Goal: Task Accomplishment & Management: Manage account settings

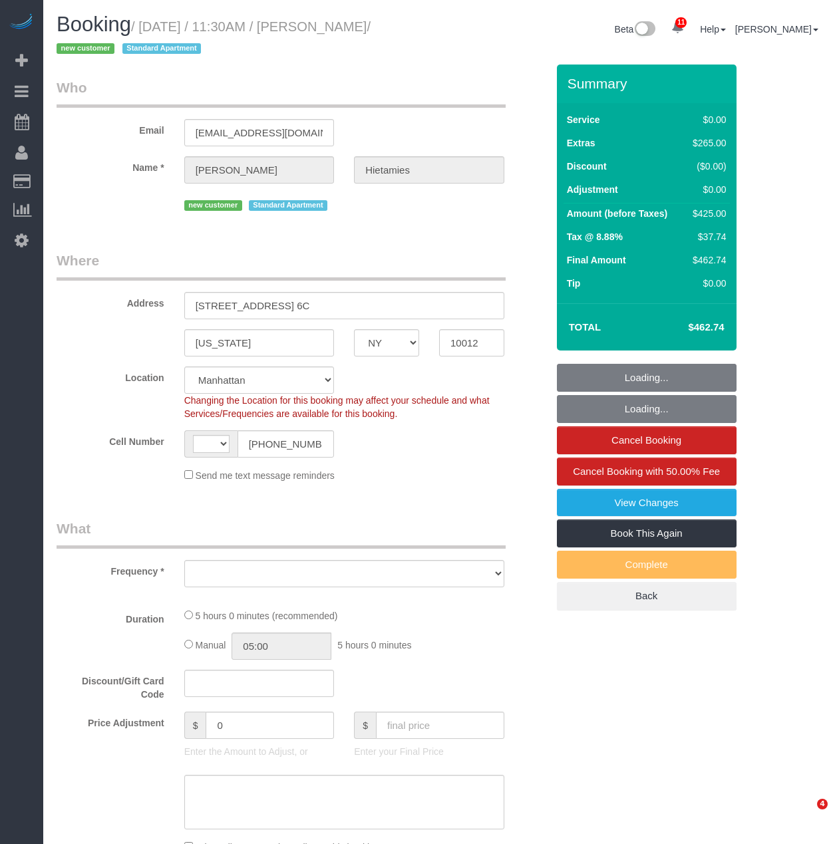
select select "NY"
select select "object:482"
select select "string:stripe-pm_1S3P5I4VGloSiKo7rW2bJZIv"
select select "number:56"
select select "number:76"
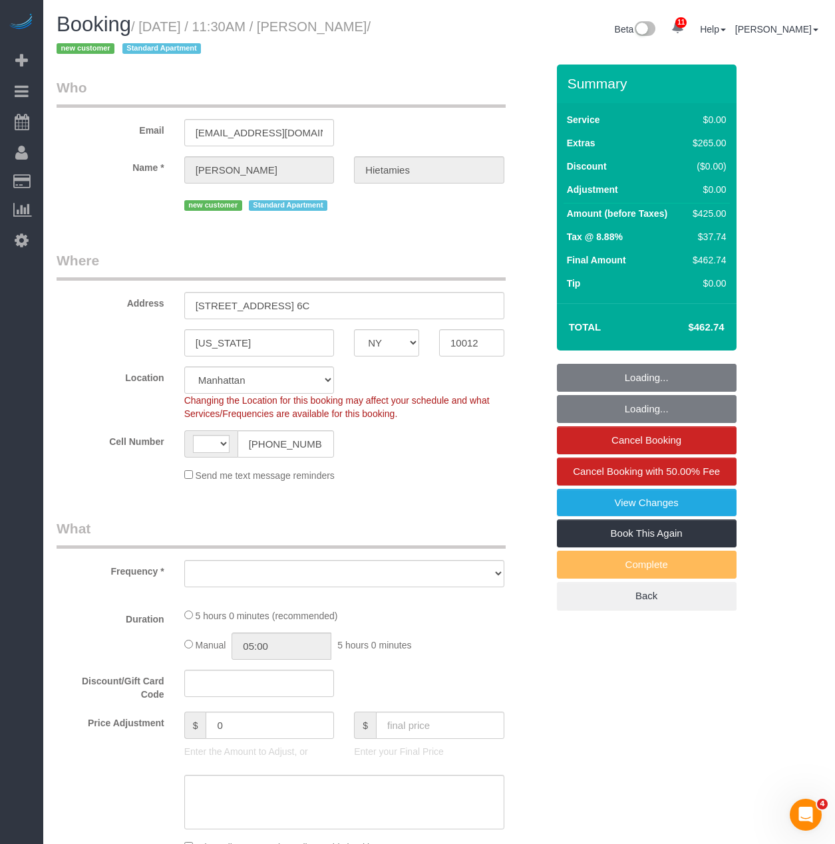
select select "number:15"
select select "number:6"
select select "object:981"
select select "string:US"
select select "1"
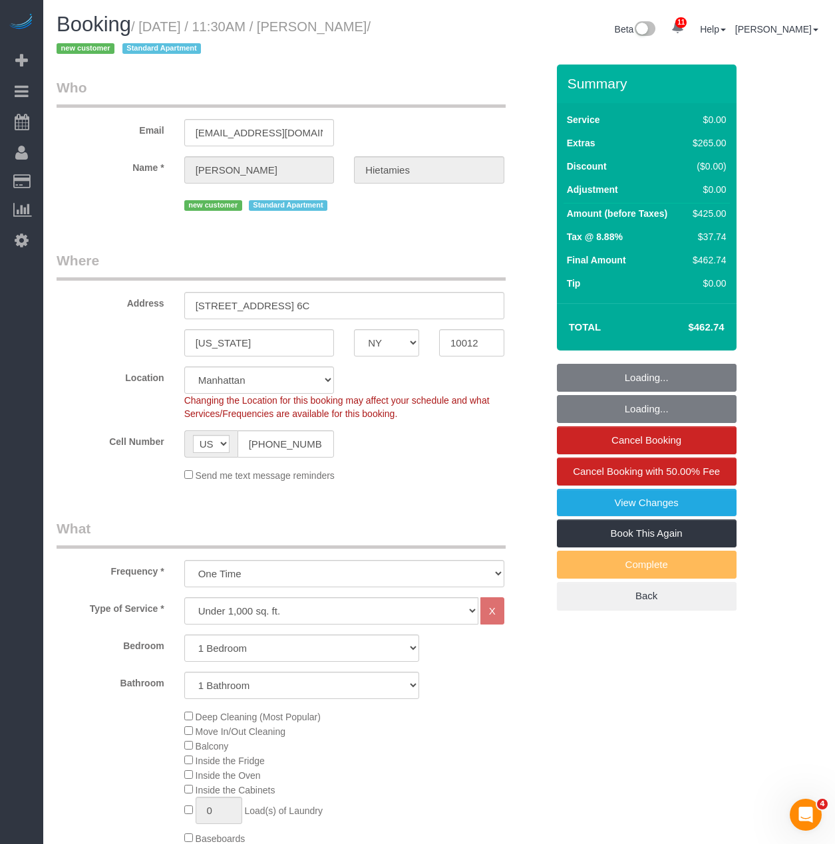
select select "1"
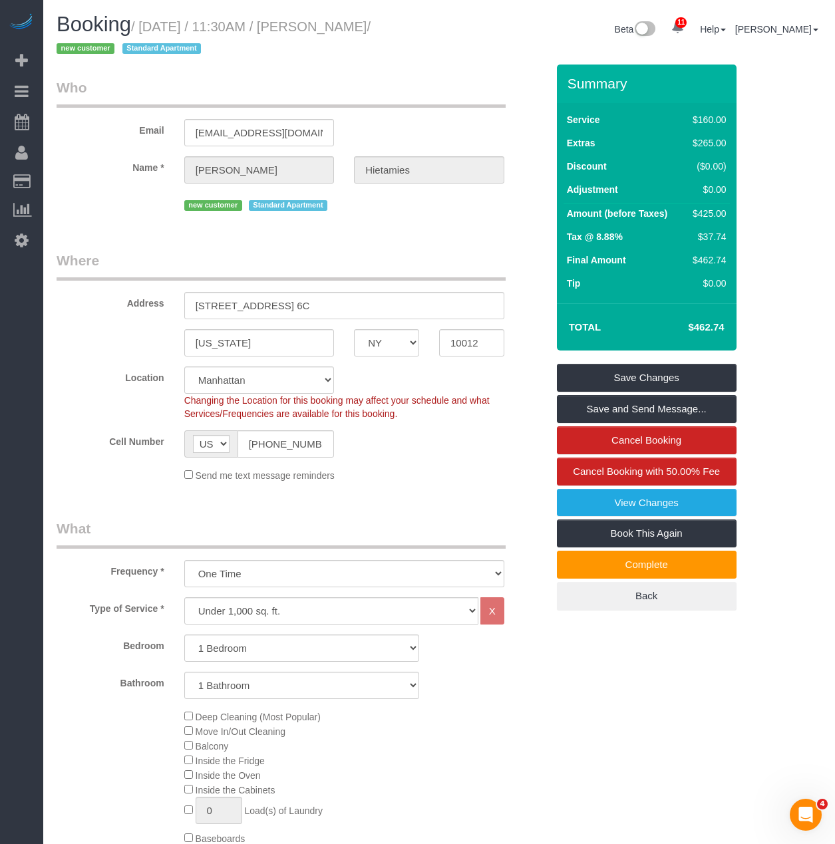
drag, startPoint x: 338, startPoint y: 30, endPoint x: 116, endPoint y: 47, distance: 222.8
click at [116, 47] on small "/ September 04, 2025 / 11:30AM / Laura Hietamies / new customer Standard Apartm…" at bounding box center [214, 37] width 314 height 37
copy small "Laura Hietamies"
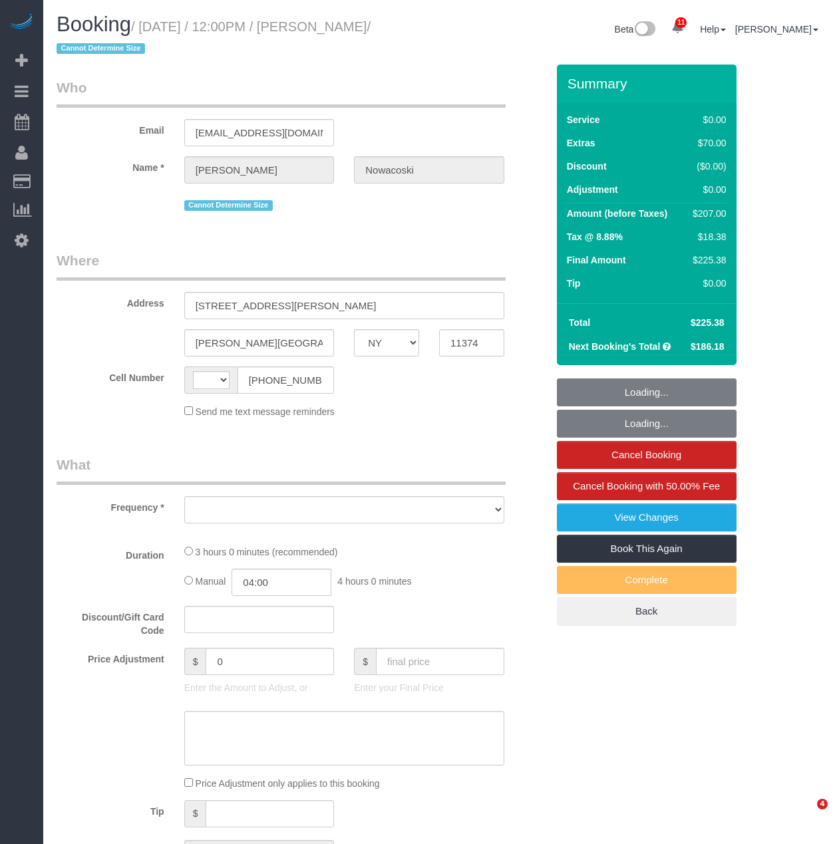
select select "NY"
select select "string:US"
select select "object:726"
select select "1"
select select "spot1"
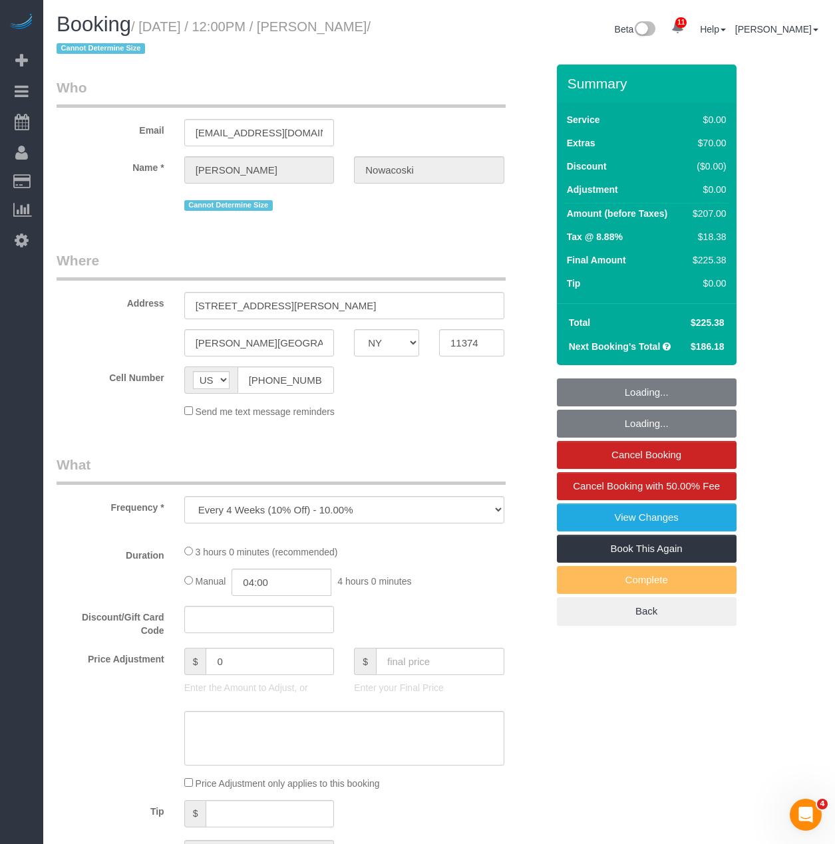
select select "number:58"
select select "number:73"
select select "number:14"
select select "number:5"
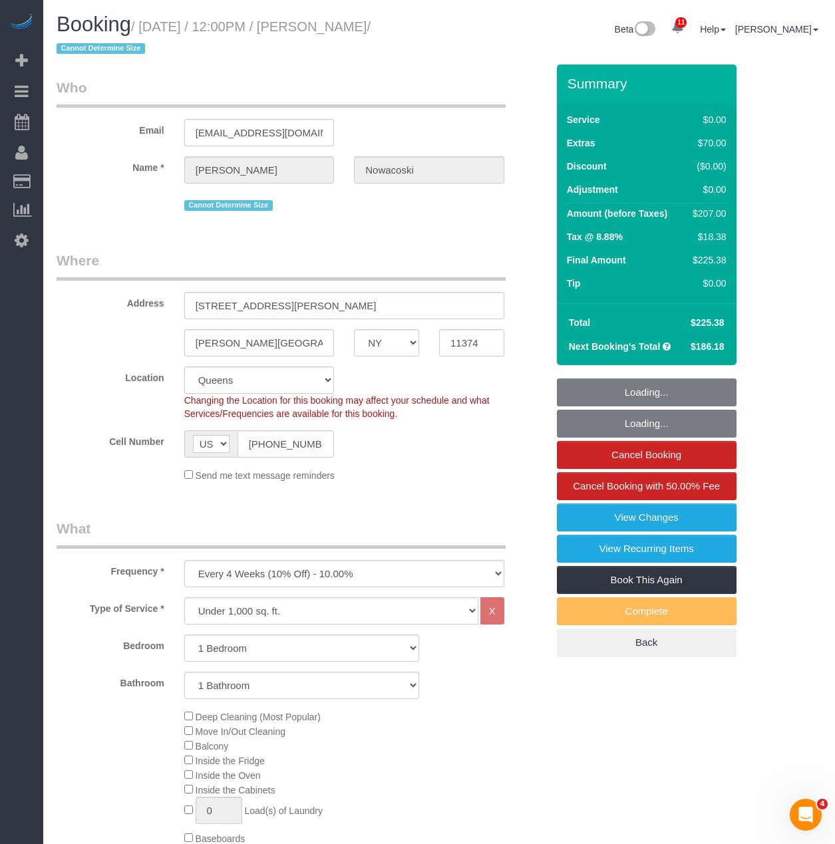
select select "string:stripe-pm_1RfAQq4VGloSiKo7ZanEvOFy"
select select "spot40"
select select "object:1353"
select select "1"
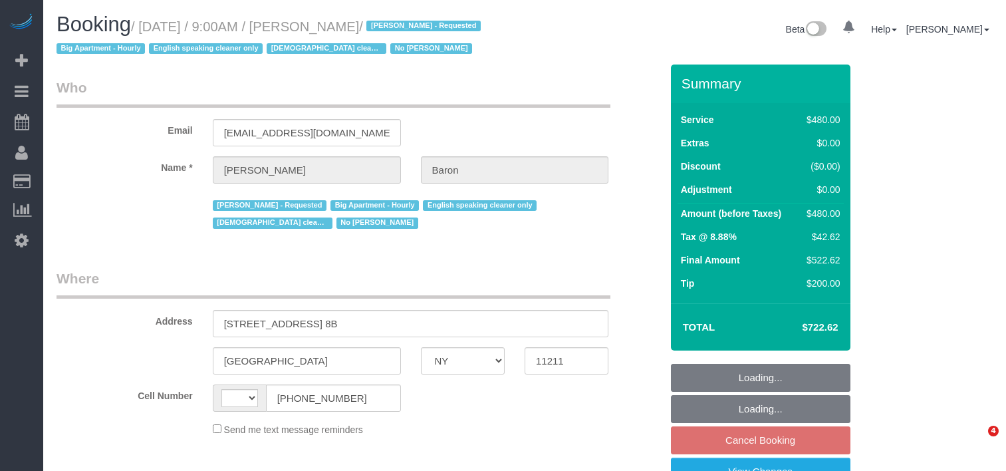
select select "NY"
select select "string:stripe-pm_1ObBJy4VGloSiKo7zzcBv4sT"
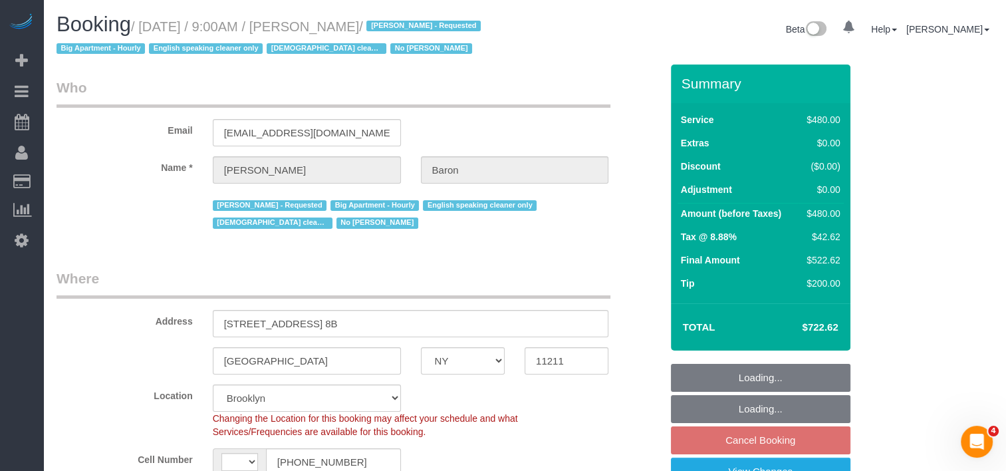
select select "string:US"
select select "object:737"
select select "spot2"
select select "object:972"
select select "2"
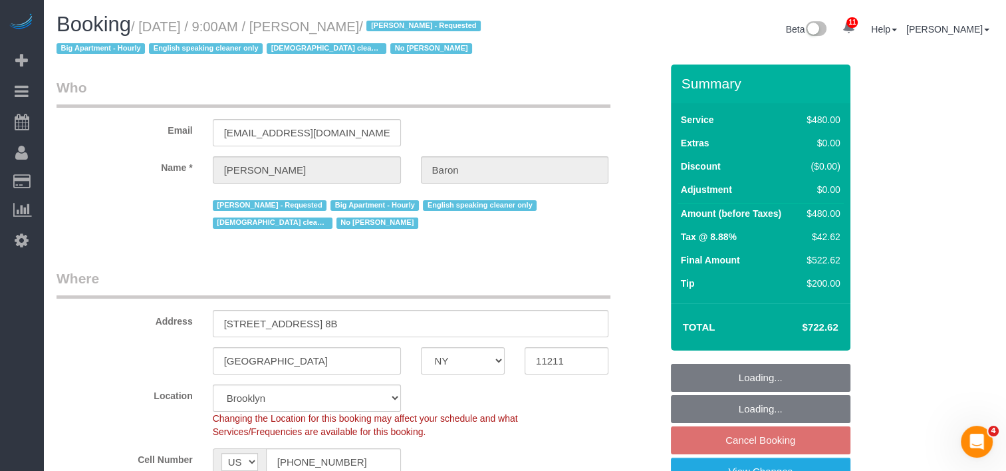
select select "180"
select select "number:89"
select select "number:90"
select select "number:15"
select select "number:5"
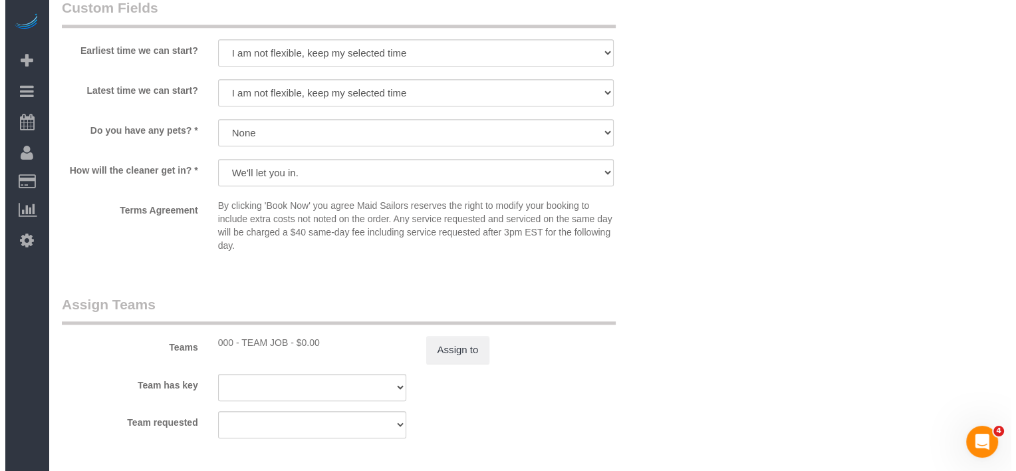
scroll to position [1264, 0]
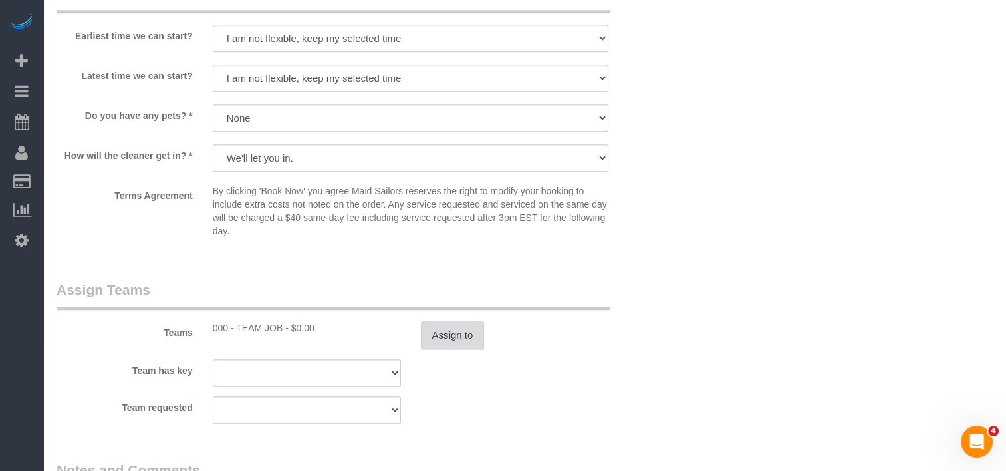
click at [458, 339] on button "Assign to" at bounding box center [453, 335] width 64 height 28
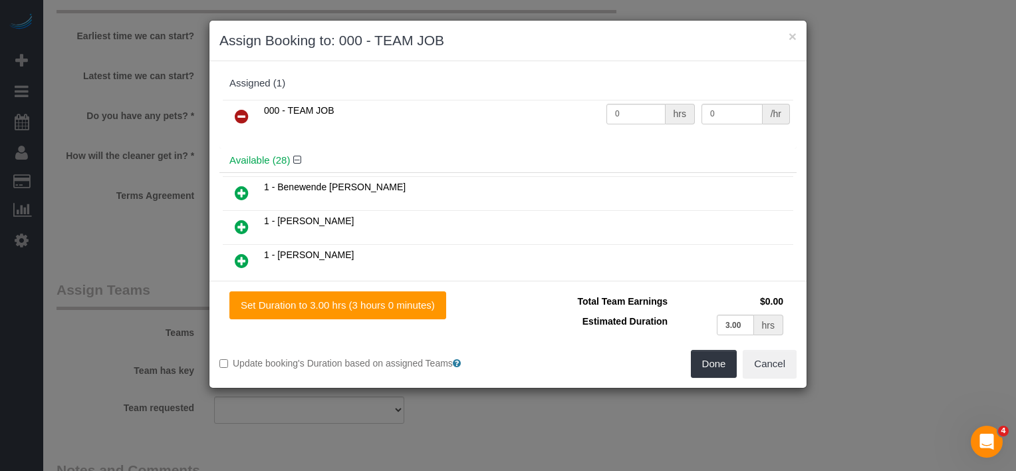
click at [247, 115] on icon at bounding box center [242, 116] width 14 height 16
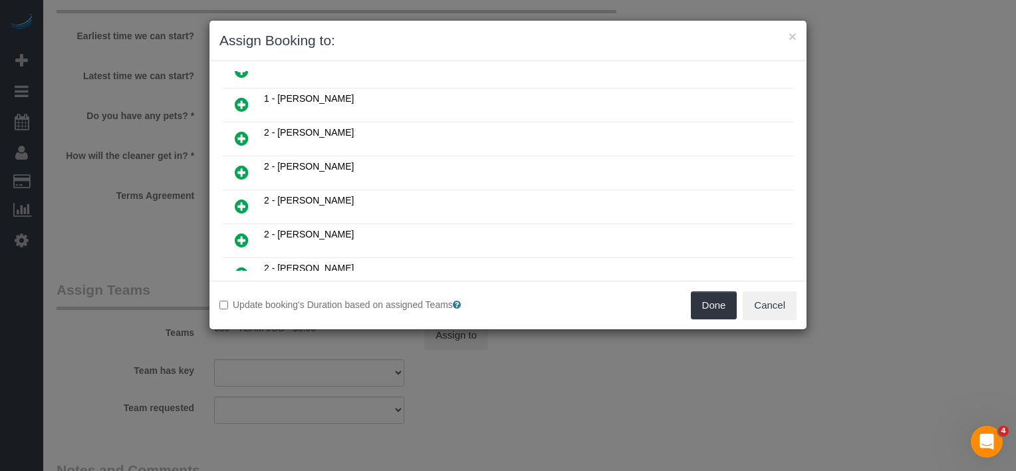
scroll to position [460, 0]
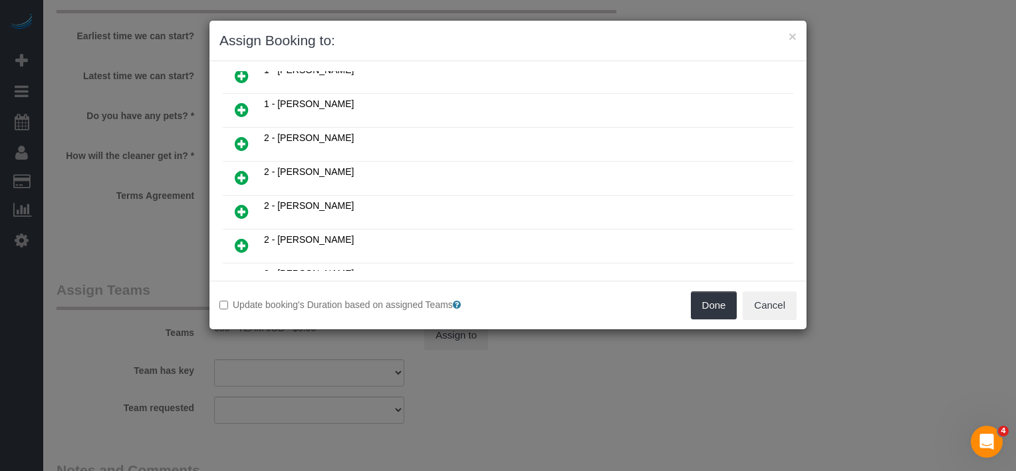
click at [243, 204] on icon at bounding box center [242, 212] width 14 height 16
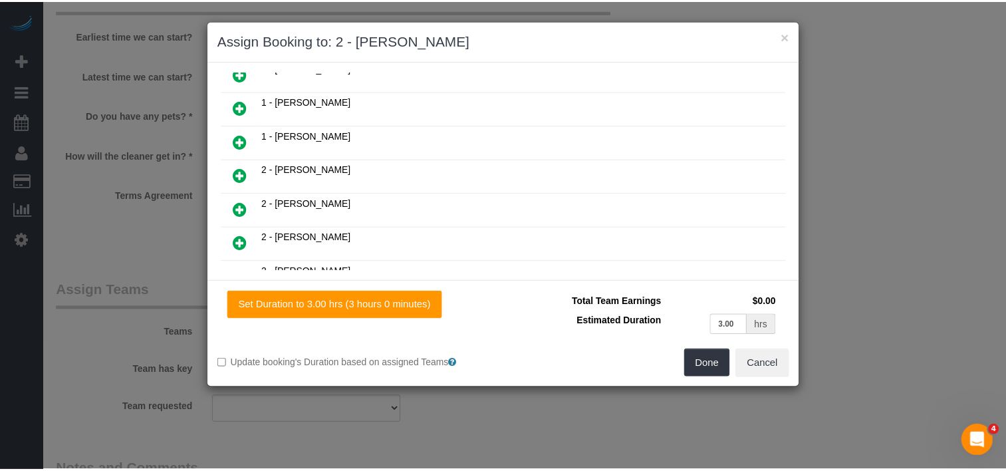
scroll to position [491, 0]
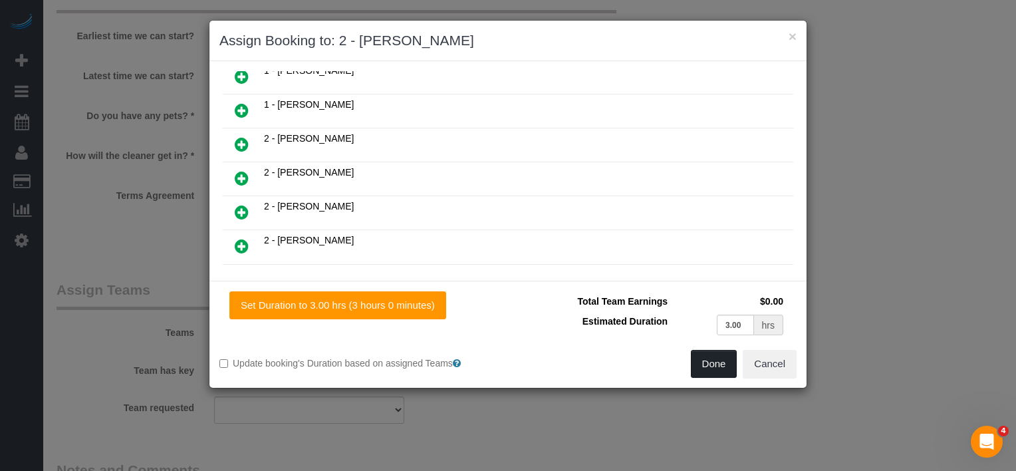
click at [697, 373] on button "Done" at bounding box center [714, 364] width 47 height 28
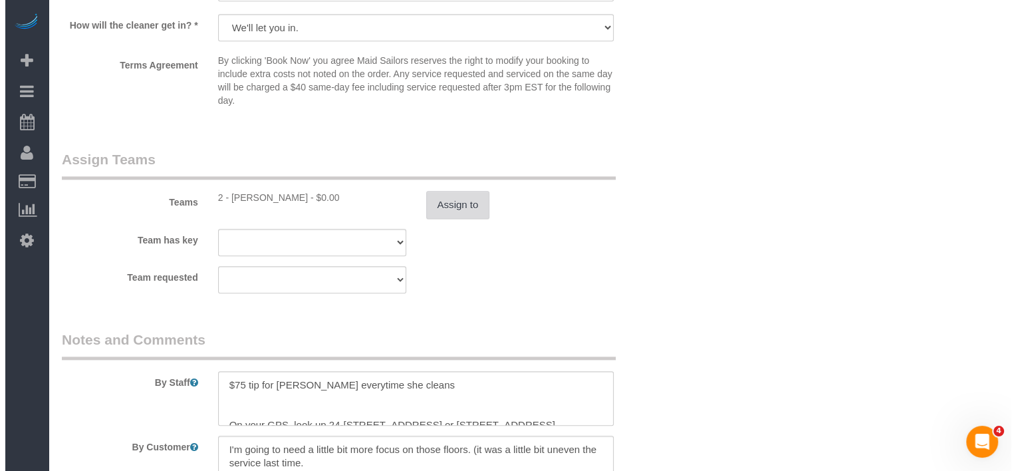
scroll to position [1397, 0]
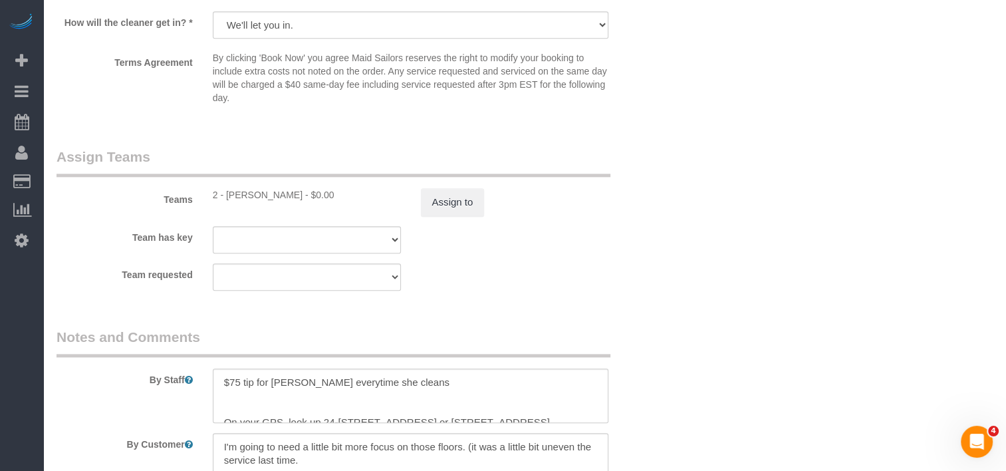
click at [451, 218] on sui-booking-teams "Teams 2 - Iman Smith - $0.00 Assign to Team has key 000 - TEAM JOB 000- Donna M…" at bounding box center [359, 219] width 605 height 144
click at [451, 216] on button "Assign to" at bounding box center [453, 202] width 64 height 28
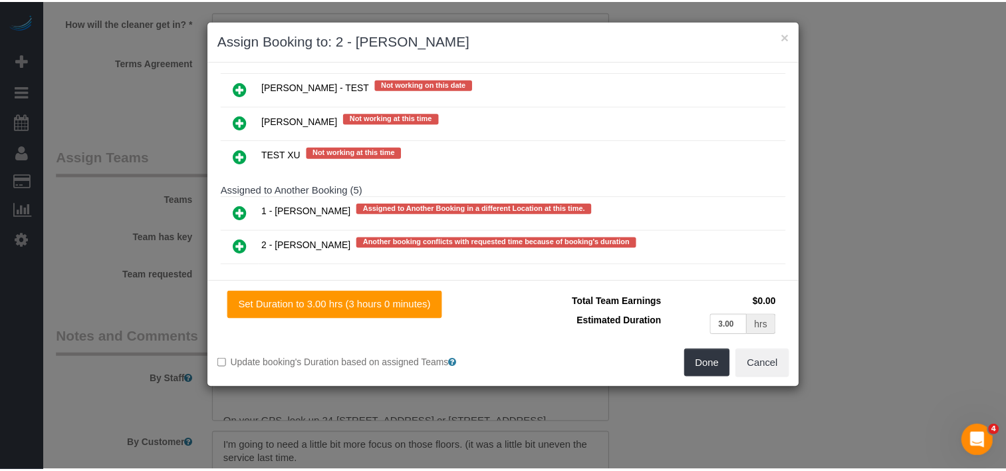
scroll to position [2320, 0]
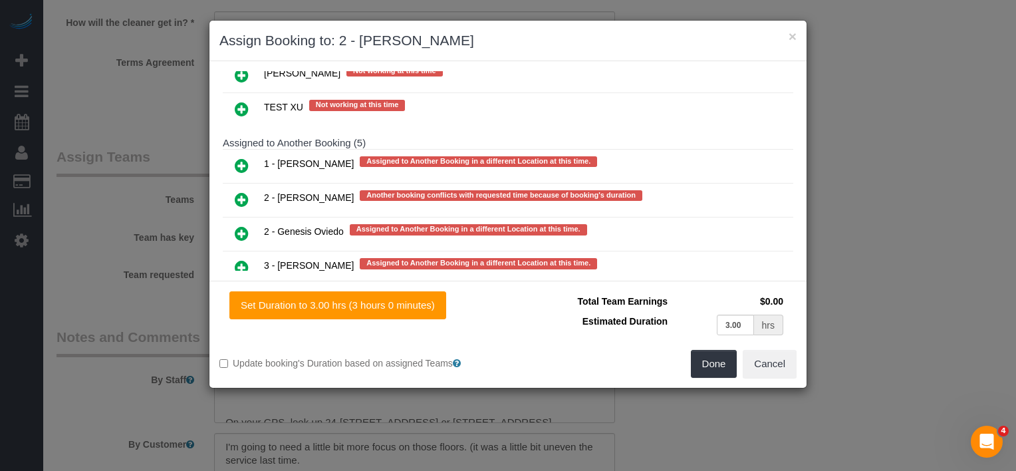
click at [243, 158] on icon at bounding box center [242, 166] width 14 height 16
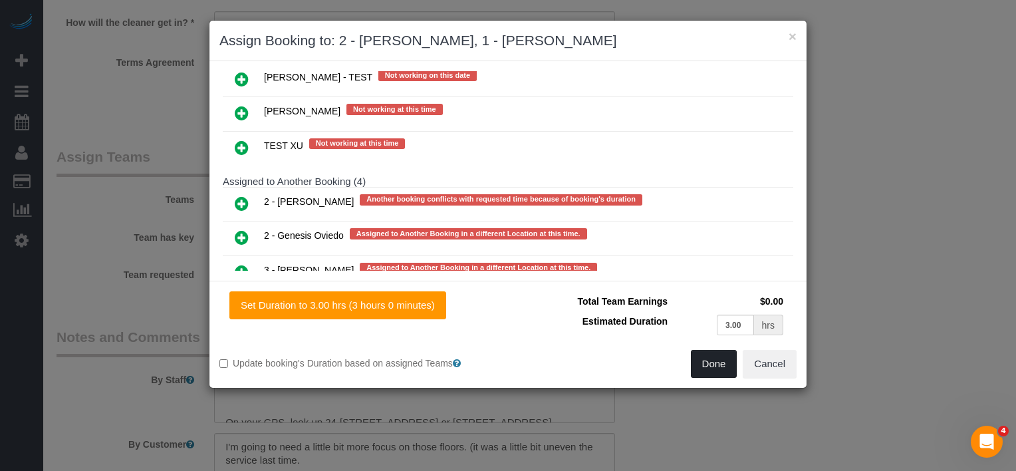
click at [700, 365] on button "Done" at bounding box center [714, 364] width 47 height 28
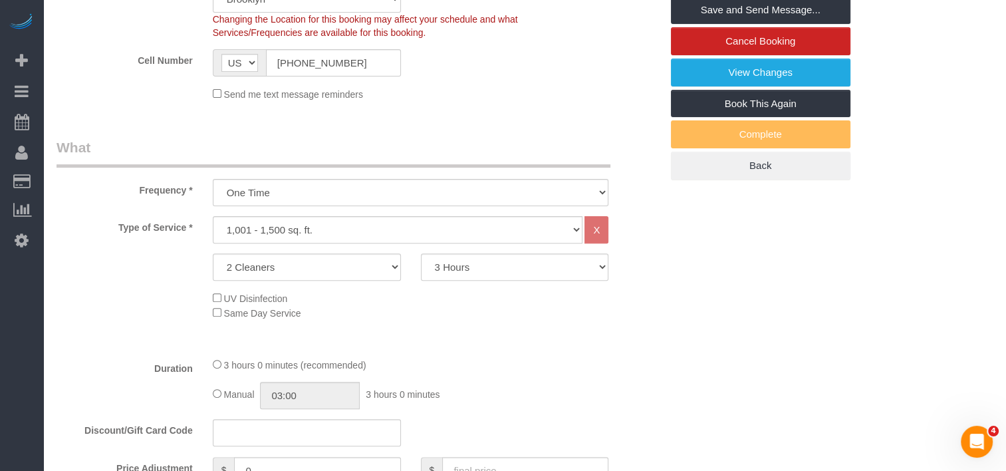
scroll to position [133, 0]
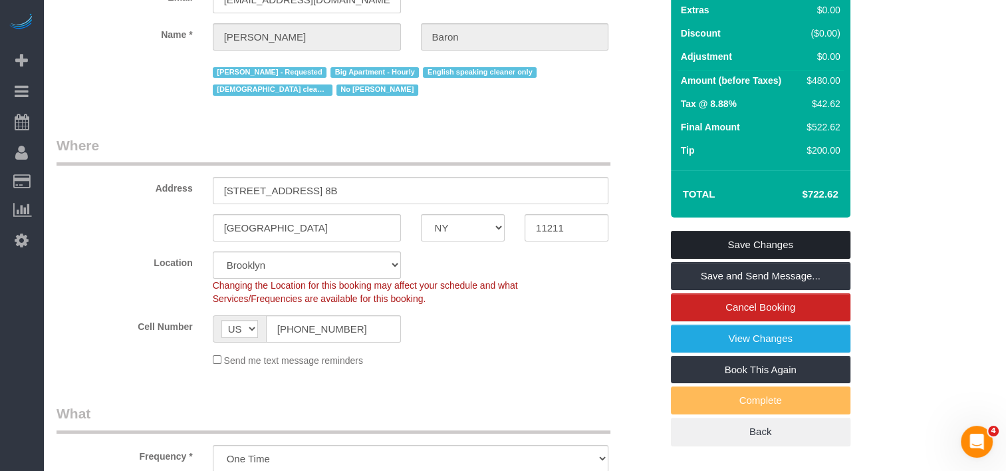
click at [726, 243] on link "Save Changes" at bounding box center [761, 245] width 180 height 28
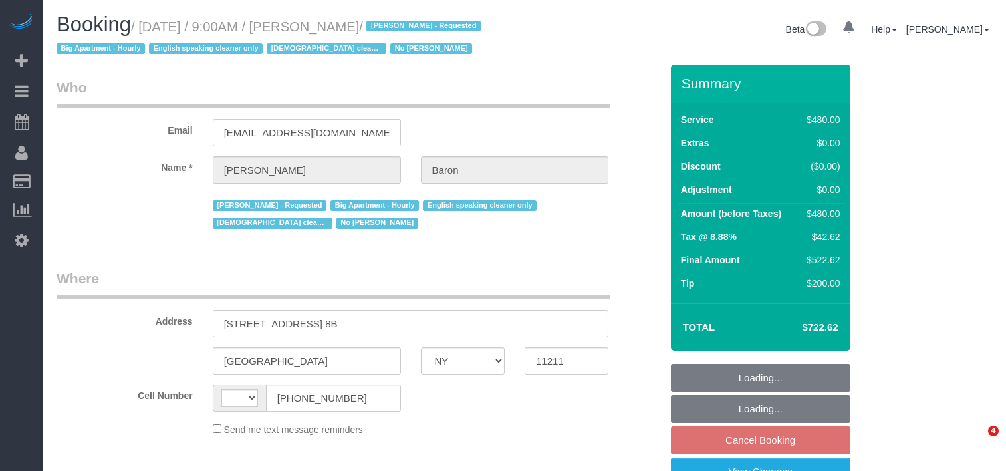
select select "NY"
select select "object:492"
select select "string:stripe-pm_1ObBJy4VGloSiKo7zzcBv4sT"
select select "number:89"
select select "number:90"
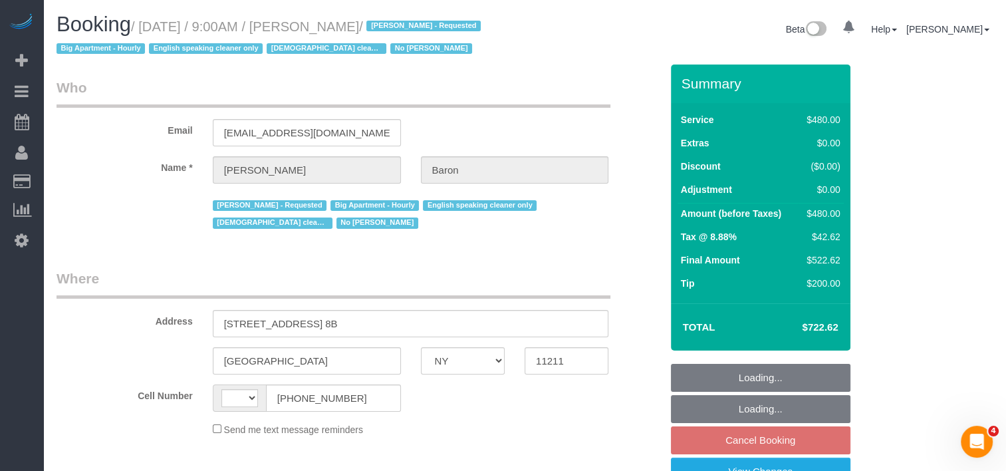
select select "number:15"
select select "number:5"
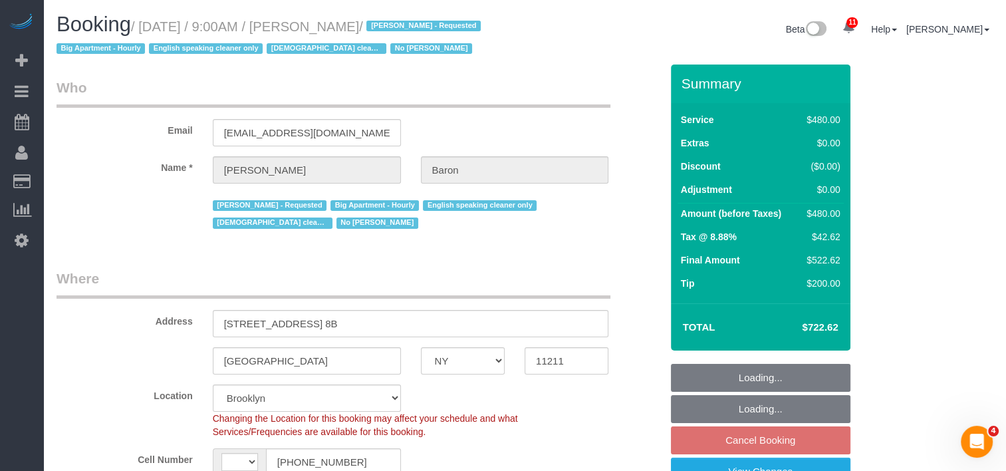
select select "object:895"
select select "string:[GEOGRAPHIC_DATA]"
select select "spot2"
select select "2"
select select "180"
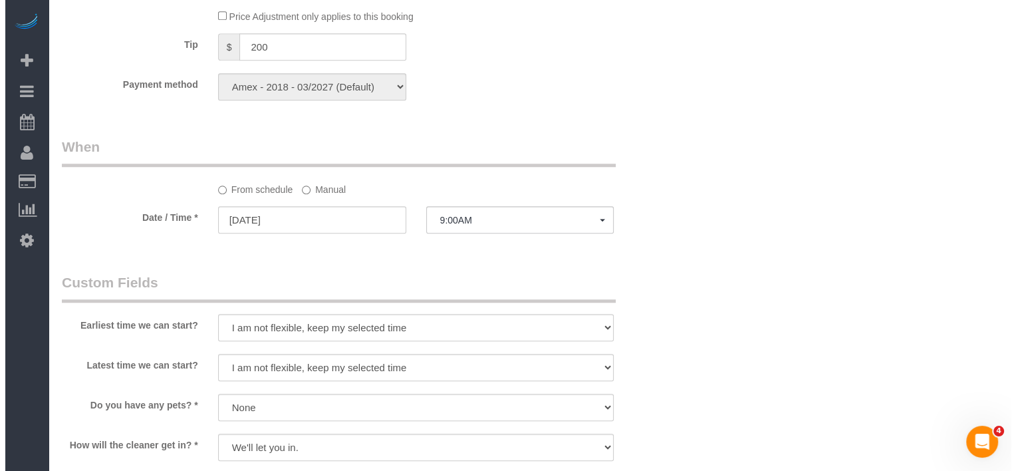
scroll to position [1197, 0]
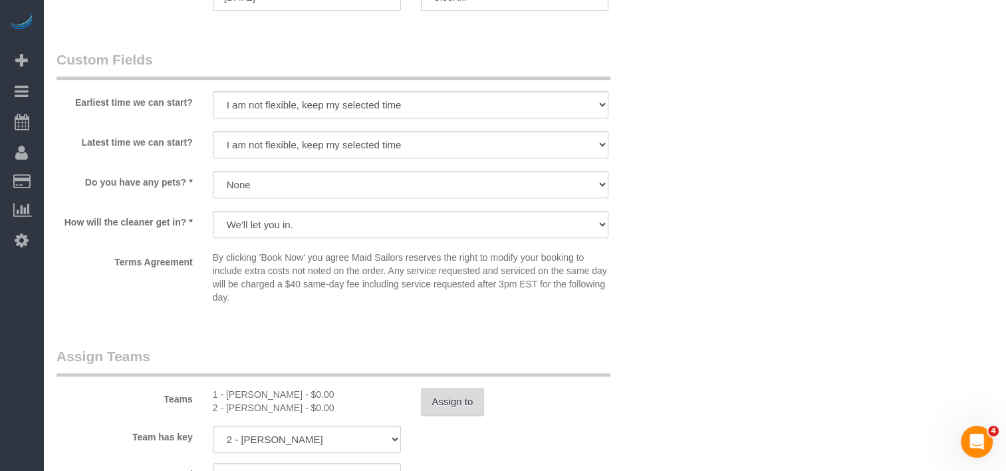
click at [472, 402] on button "Assign to" at bounding box center [453, 402] width 64 height 28
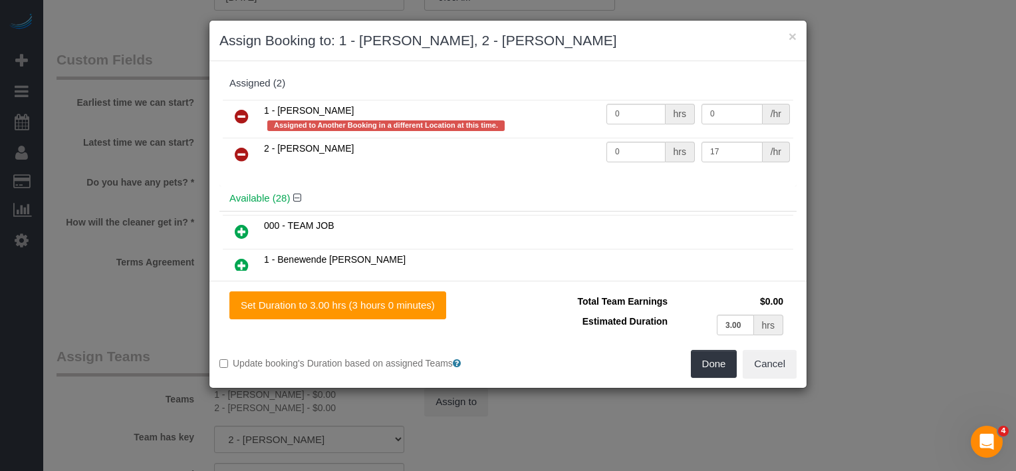
drag, startPoint x: 241, startPoint y: 152, endPoint x: 242, endPoint y: 141, distance: 11.3
click at [241, 151] on icon at bounding box center [242, 154] width 14 height 16
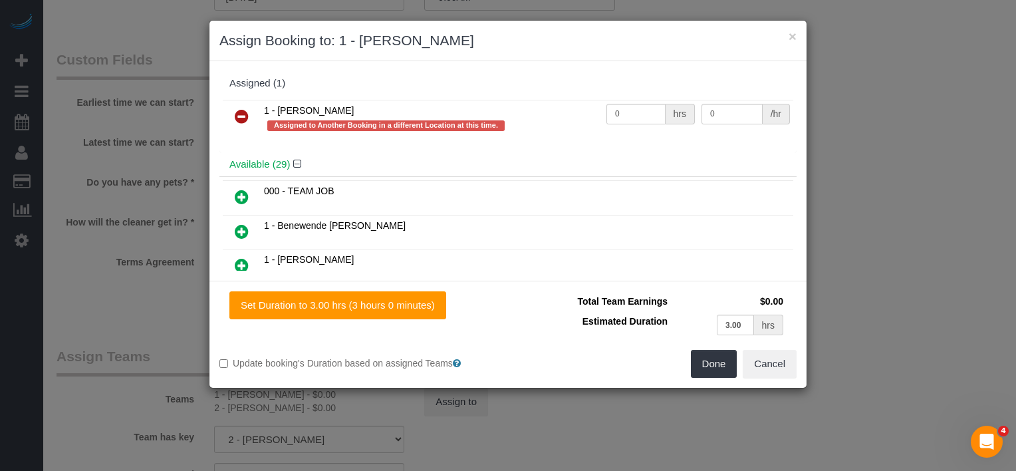
click at [243, 104] on link at bounding box center [241, 117] width 31 height 27
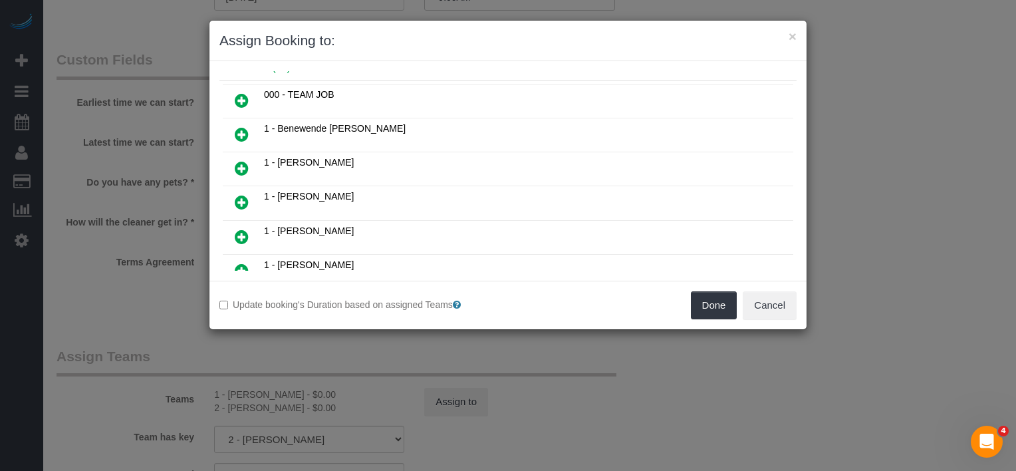
scroll to position [67, 0]
click at [235, 126] on icon at bounding box center [242, 134] width 14 height 16
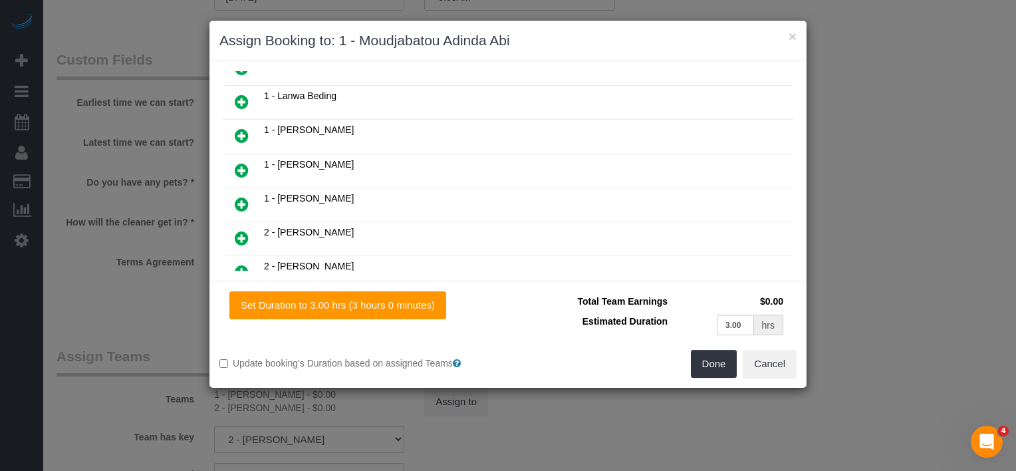
click at [247, 264] on icon at bounding box center [242, 272] width 14 height 16
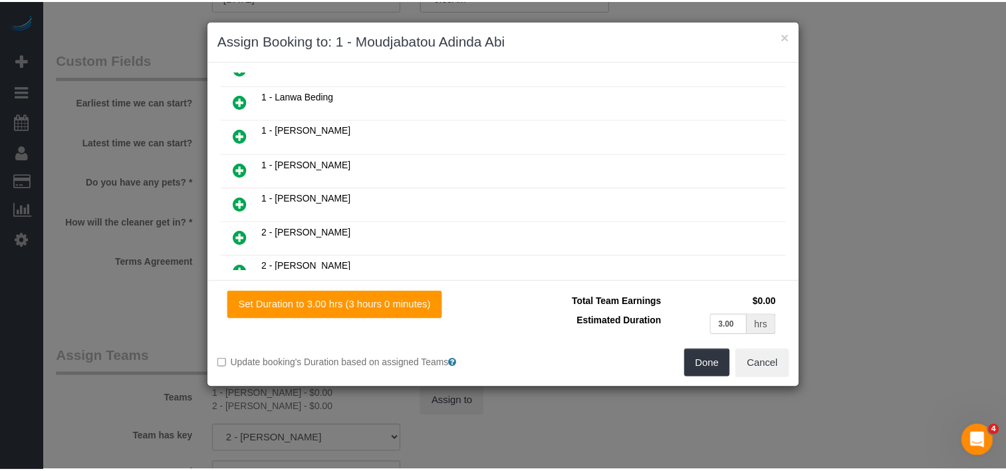
scroll to position [396, 0]
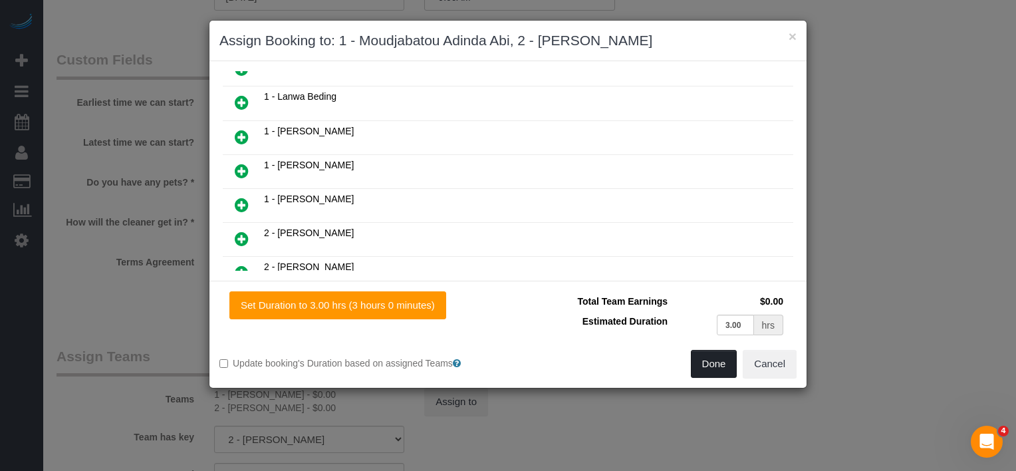
click at [730, 372] on button "Done" at bounding box center [714, 364] width 47 height 28
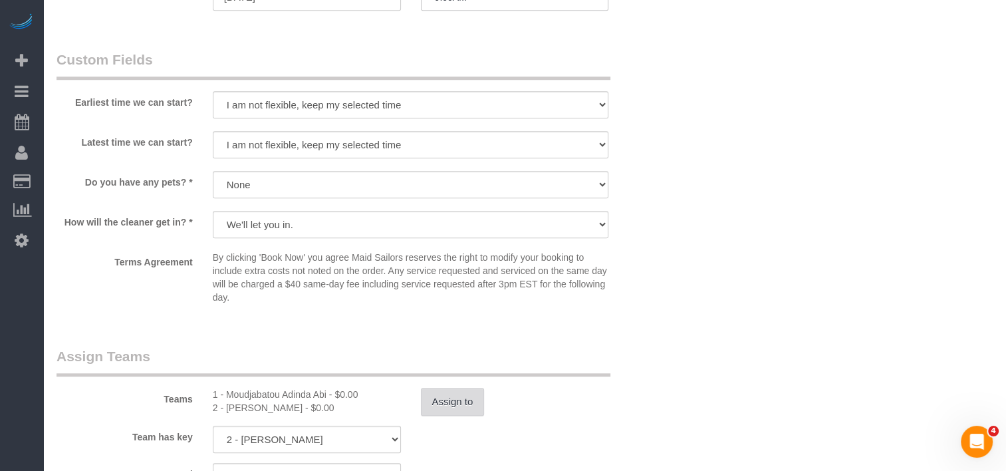
click at [460, 402] on button "Assign to" at bounding box center [453, 402] width 64 height 28
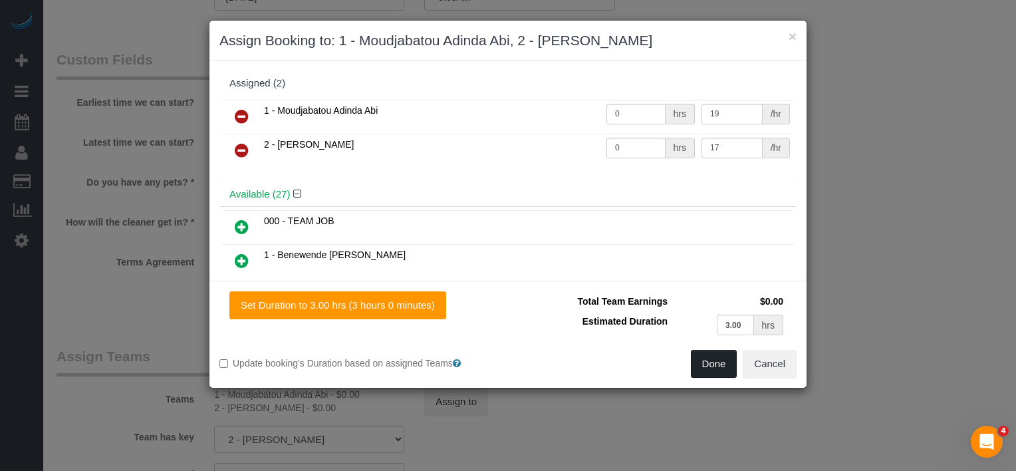
click at [717, 357] on button "Done" at bounding box center [714, 364] width 47 height 28
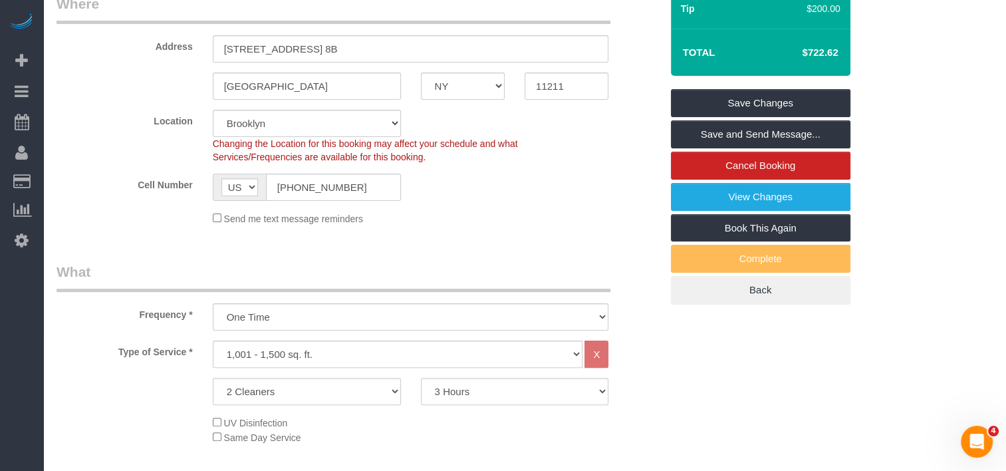
scroll to position [266, 0]
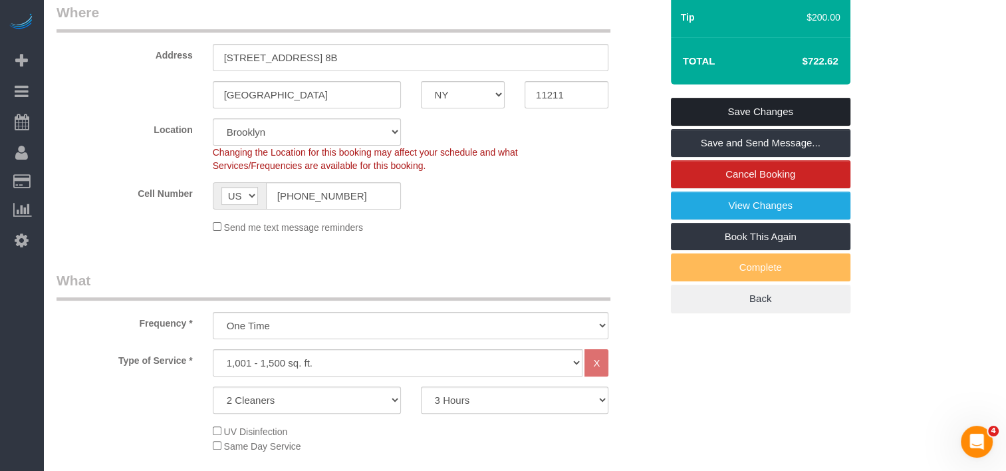
click at [718, 106] on link "Save Changes" at bounding box center [761, 112] width 180 height 28
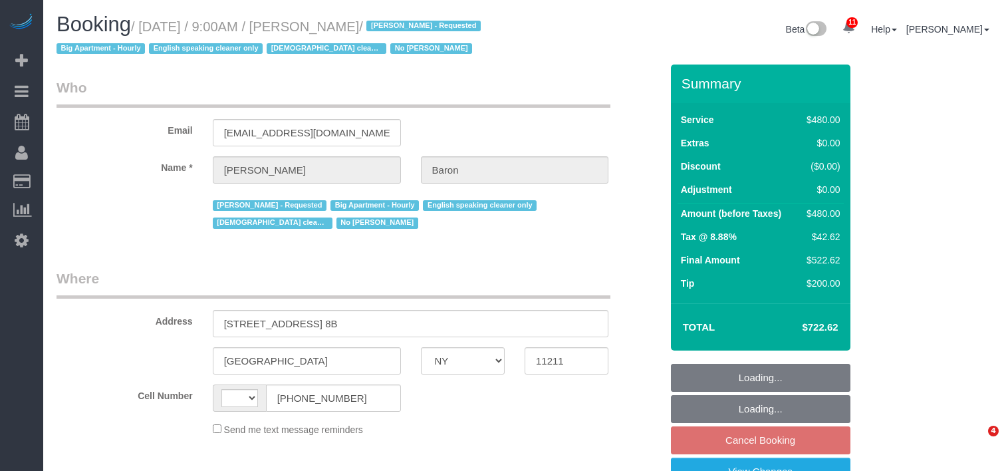
select select "NY"
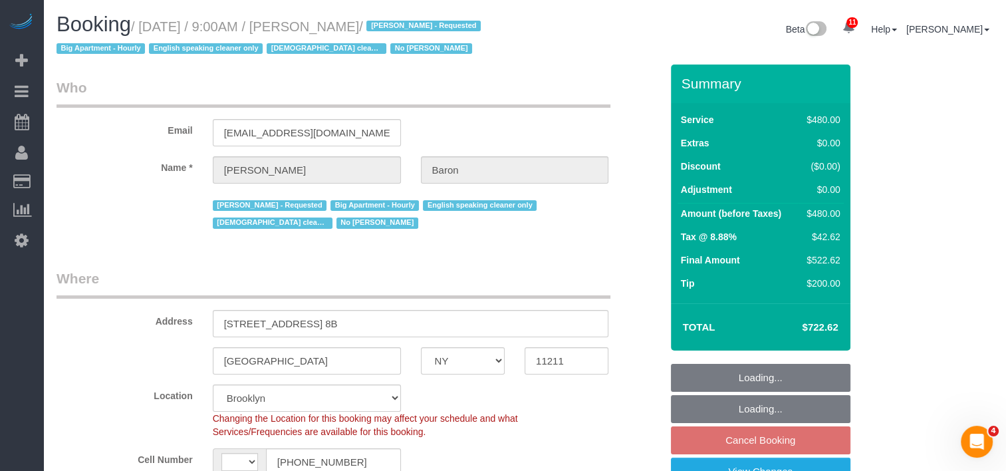
select select "string:stripe-pm_1ObBJy4VGloSiKo7zzcBv4sT"
select select "2"
select select "180"
select select "string:[GEOGRAPHIC_DATA]"
select select "object:831"
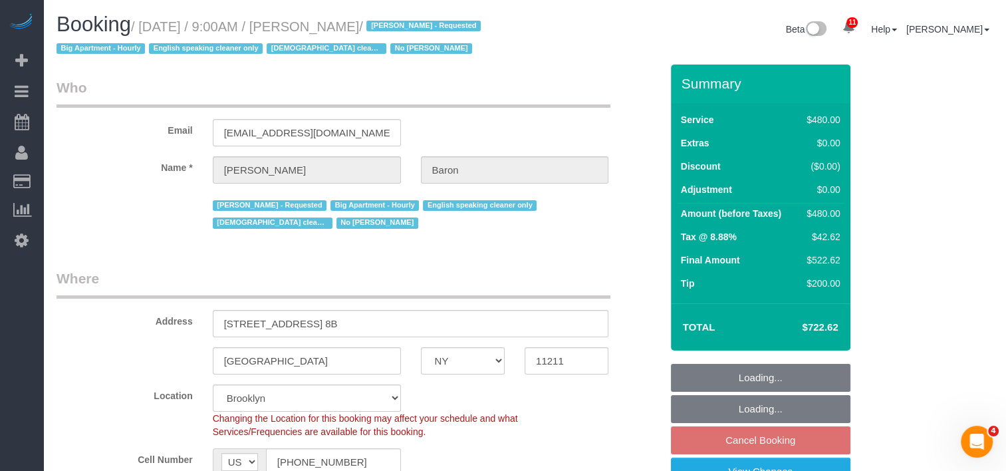
select select "spot2"
select select "number:89"
select select "number:90"
select select "number:15"
select select "number:5"
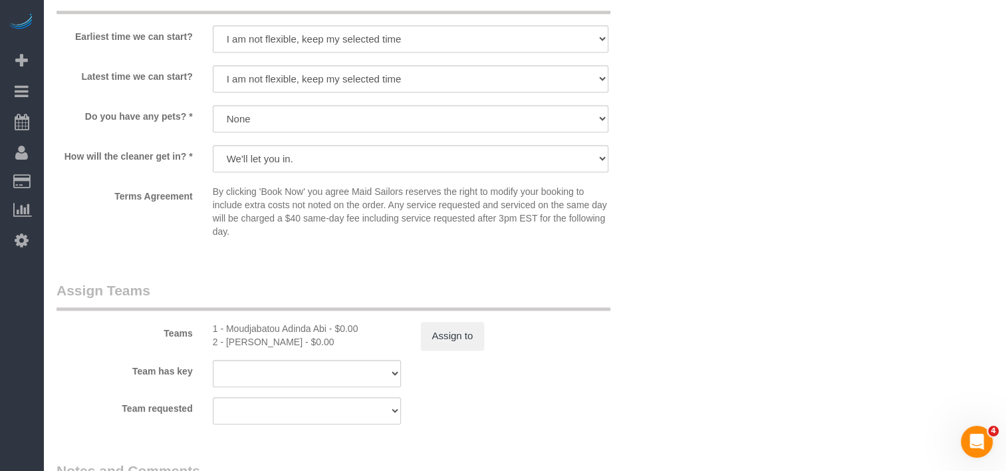
scroll to position [1264, 0]
drag, startPoint x: 222, startPoint y: 345, endPoint x: 295, endPoint y: 351, distance: 72.8
click at [295, 351] on sui-booking-teams "Teams 1 - Moudjabatou Adinda Abi - $0.00 2 - Guerline Piquant - $0.00 Assign to…" at bounding box center [359, 352] width 605 height 144
click at [293, 343] on div "2 - [PERSON_NAME] - $0.00" at bounding box center [307, 341] width 188 height 13
drag, startPoint x: 293, startPoint y: 343, endPoint x: 253, endPoint y: 343, distance: 39.9
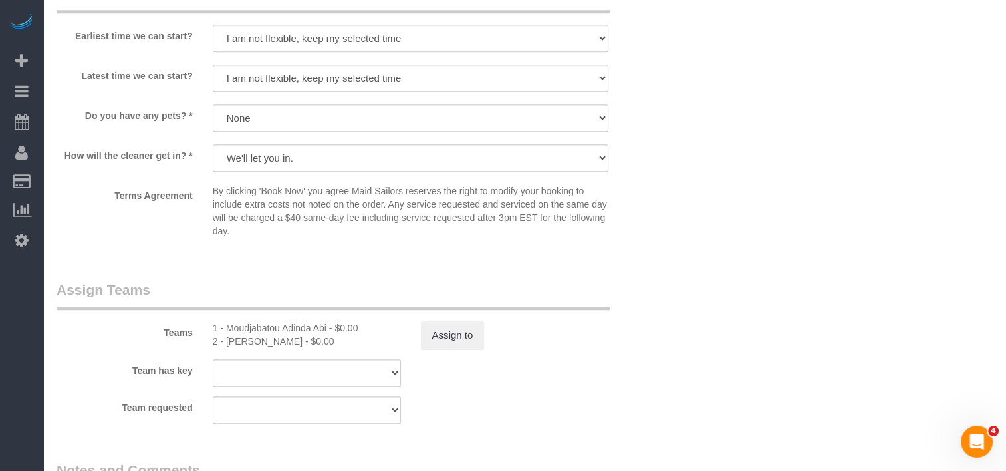
click at [253, 343] on div "2 - [PERSON_NAME] - $0.00" at bounding box center [307, 341] width 188 height 13
click at [223, 343] on div "2 - [PERSON_NAME] - $0.00" at bounding box center [307, 341] width 188 height 13
click at [229, 343] on div "2 - [PERSON_NAME] - $0.00" at bounding box center [307, 341] width 188 height 13
drag, startPoint x: 225, startPoint y: 346, endPoint x: 299, endPoint y: 349, distance: 73.2
click at [299, 348] on div "2 - [PERSON_NAME] - $0.00" at bounding box center [307, 341] width 188 height 13
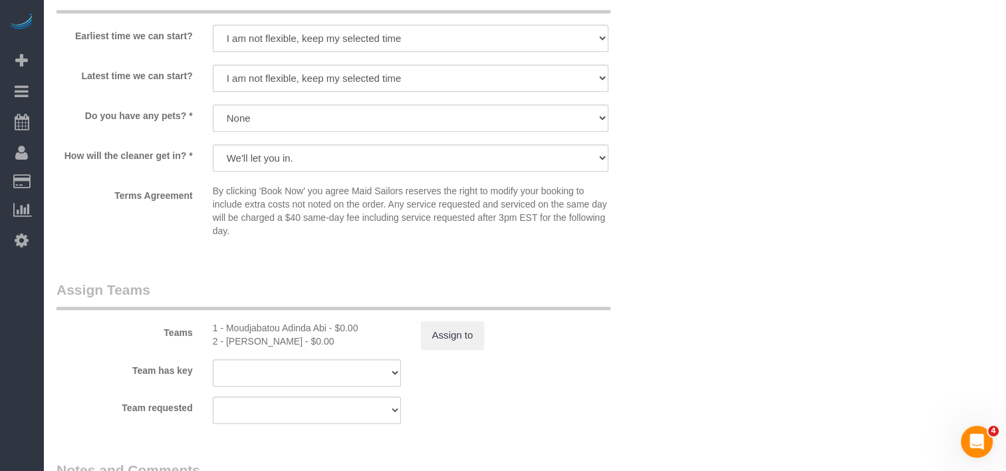
copy div "Guerline Piquant"
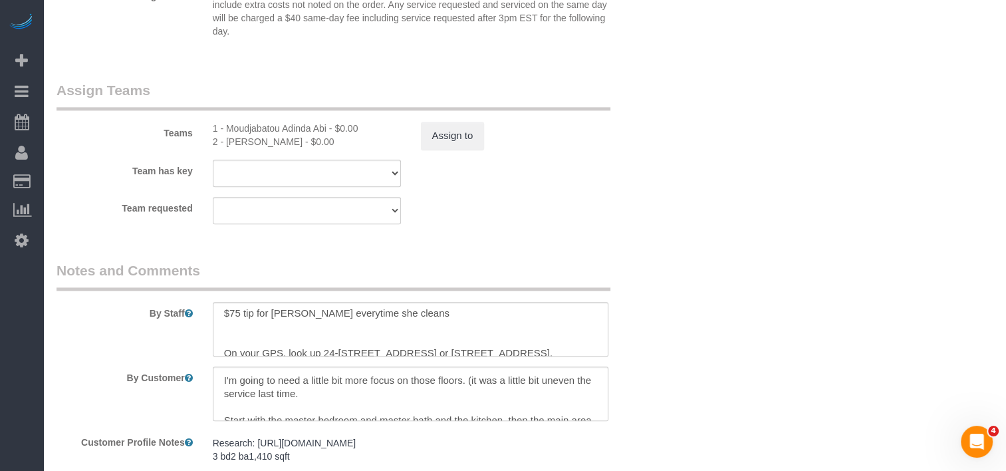
scroll to position [0, 0]
drag, startPoint x: 221, startPoint y: 316, endPoint x: 464, endPoint y: 320, distance: 243.5
click at [464, 320] on textarea at bounding box center [411, 329] width 396 height 55
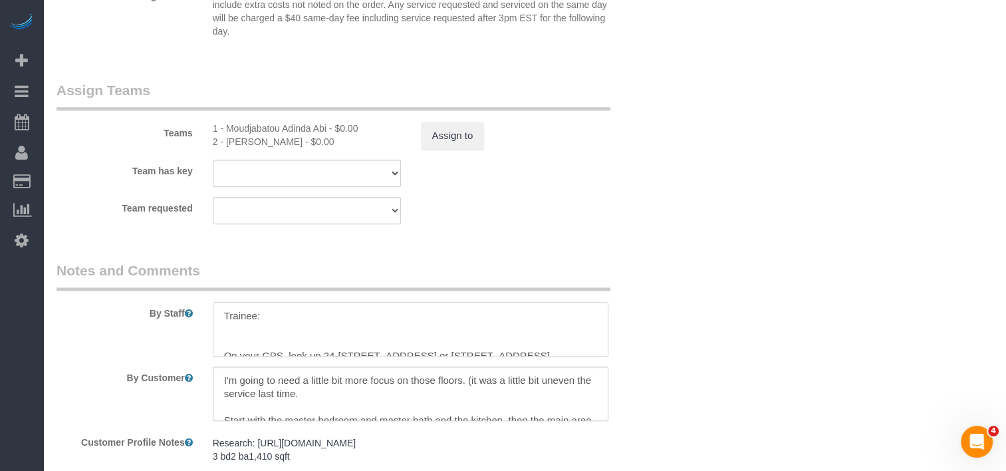
paste textarea "Guerline Piquant"
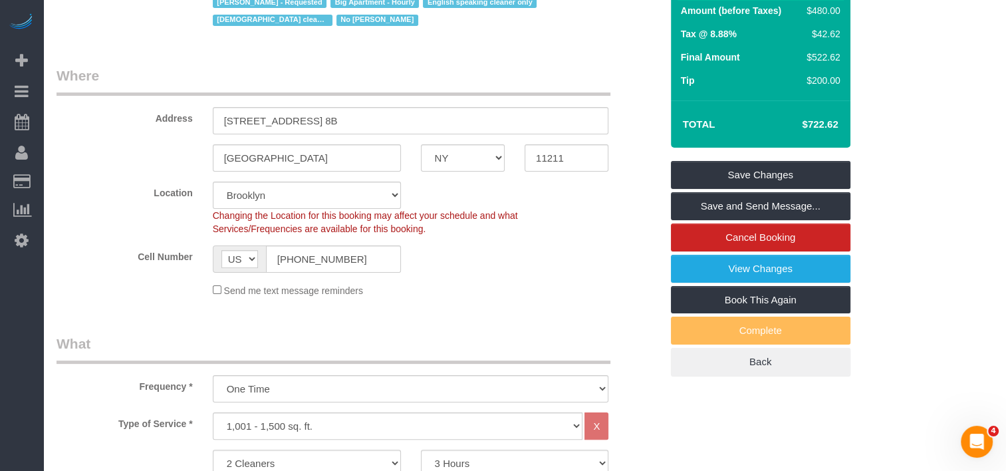
scroll to position [200, 0]
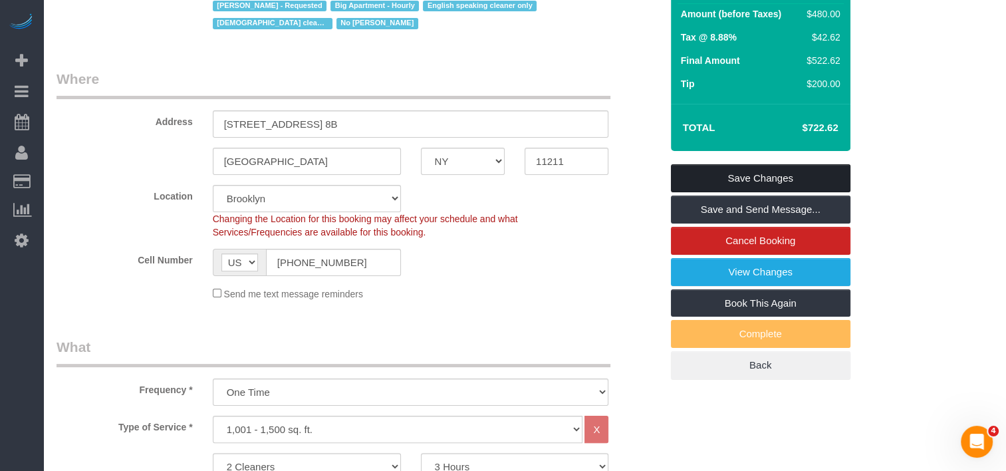
type textarea "Trainee: [PERSON_NAME] On your GPS, look up 24-[STREET_ADDRESS] or [STREET_ADDR…"
click at [726, 179] on link "Save Changes" at bounding box center [761, 178] width 180 height 28
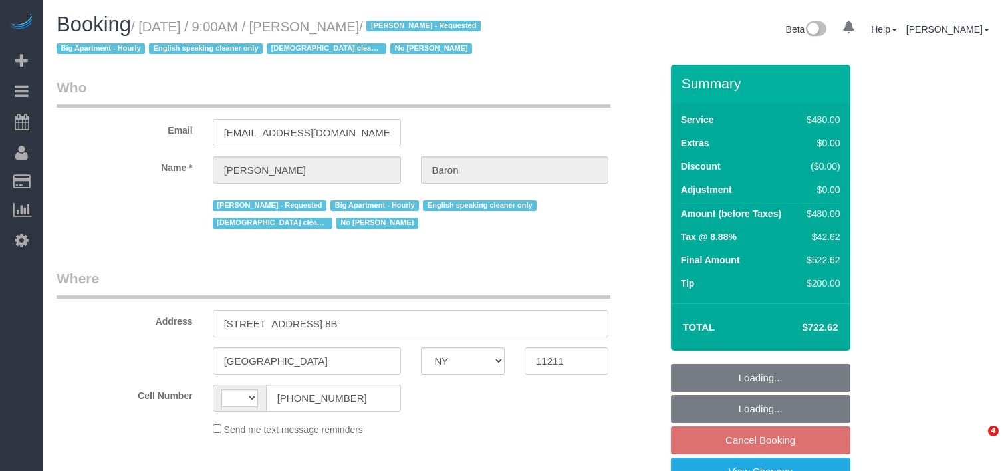
select select "NY"
select select "string:[GEOGRAPHIC_DATA]"
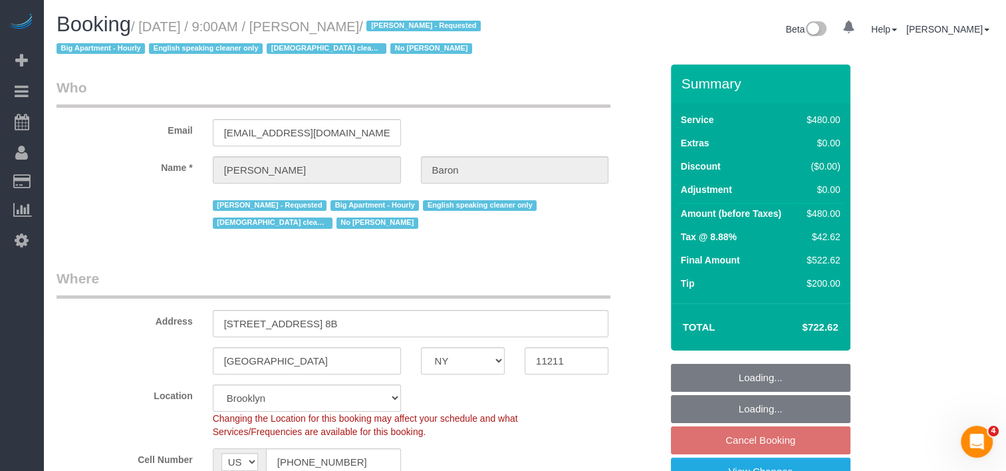
select select "object:741"
select select "spot2"
select select "number:89"
select select "number:90"
select select "number:15"
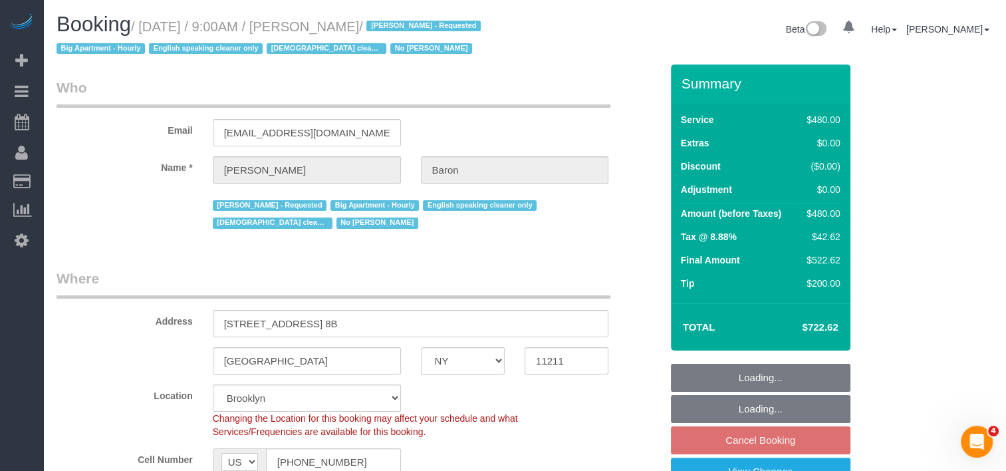
select select "number:5"
select select "object:1341"
select select "string:stripe-pm_1ObBJy4VGloSiKo7zzcBv4sT"
select select "2"
select select "180"
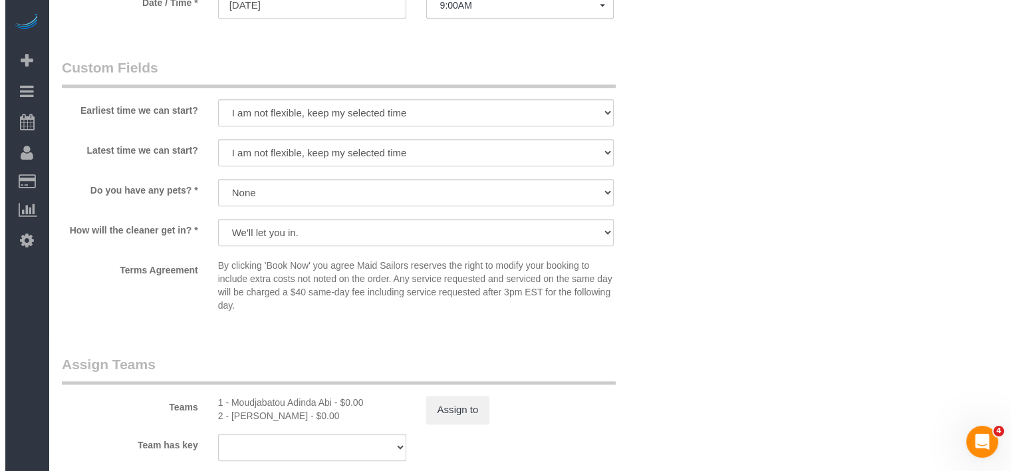
scroll to position [1197, 0]
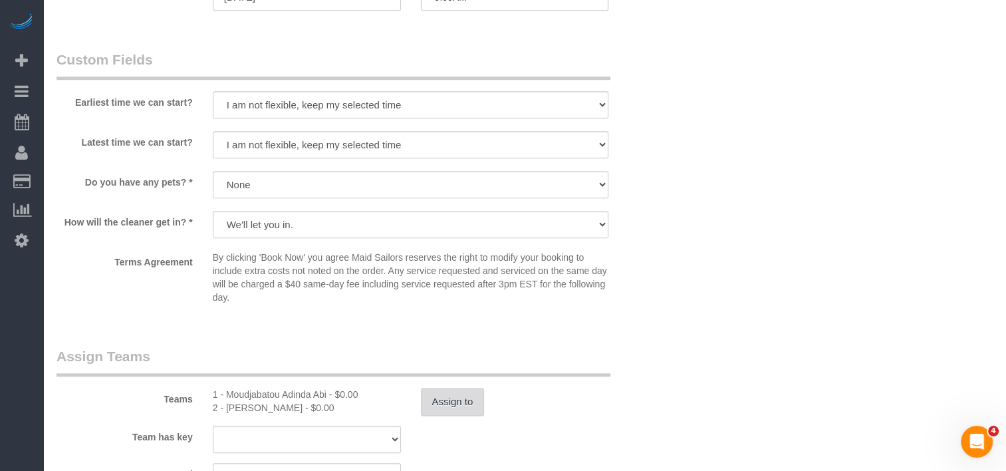
click at [470, 391] on button "Assign to" at bounding box center [453, 402] width 64 height 28
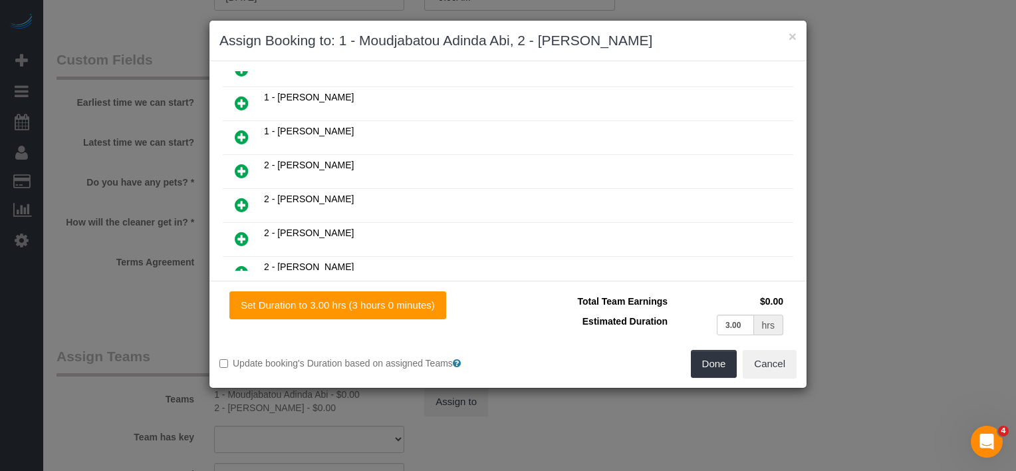
scroll to position [599, 0]
click at [251, 262] on link at bounding box center [241, 275] width 31 height 27
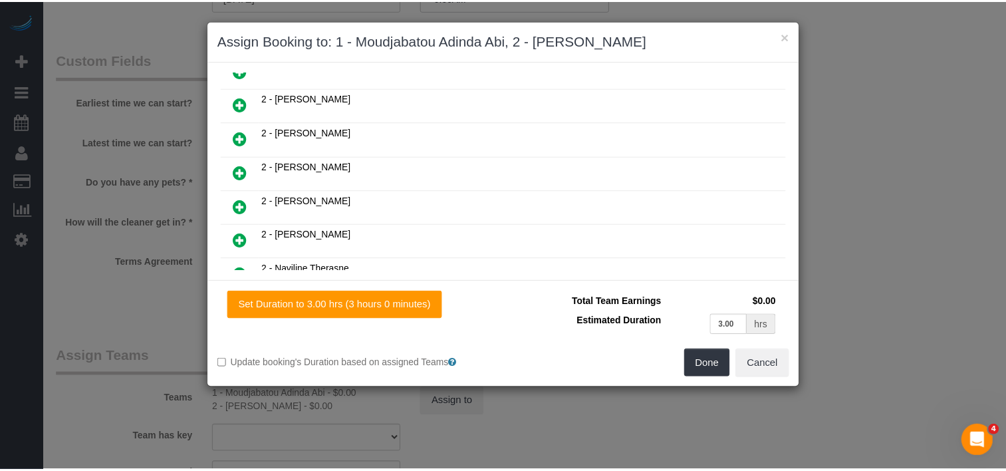
scroll to position [631, 0]
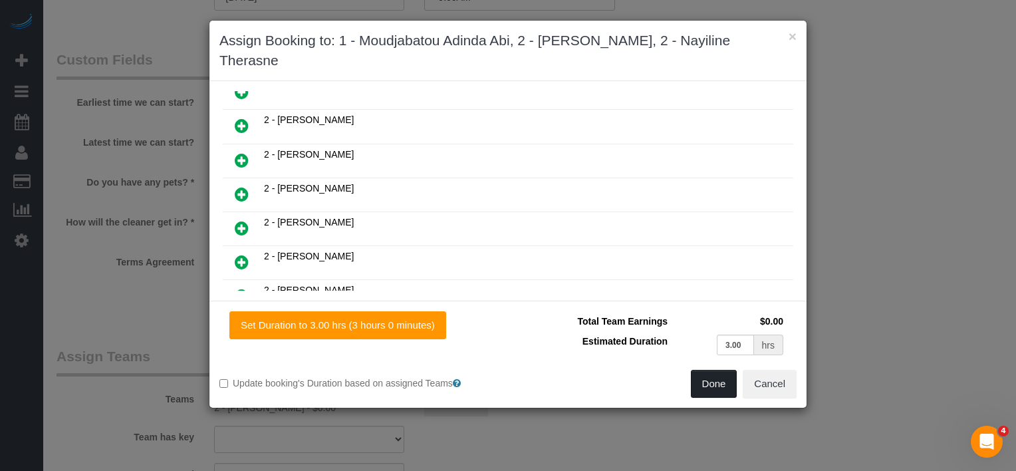
click at [708, 370] on button "Done" at bounding box center [714, 384] width 47 height 28
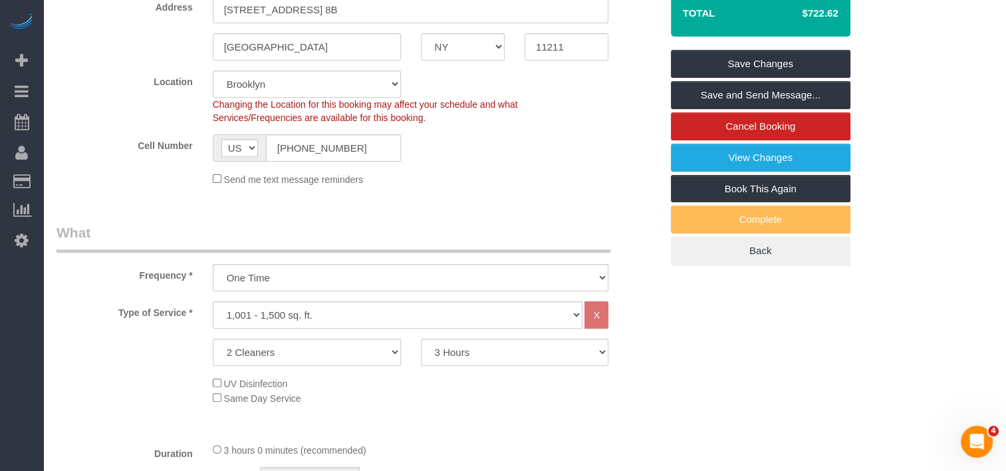
scroll to position [333, 0]
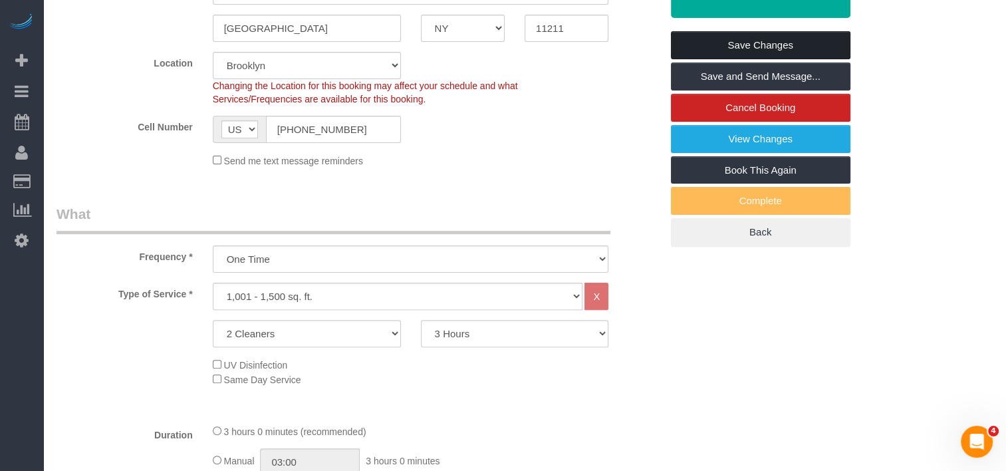
click at [710, 48] on link "Save Changes" at bounding box center [761, 45] width 180 height 28
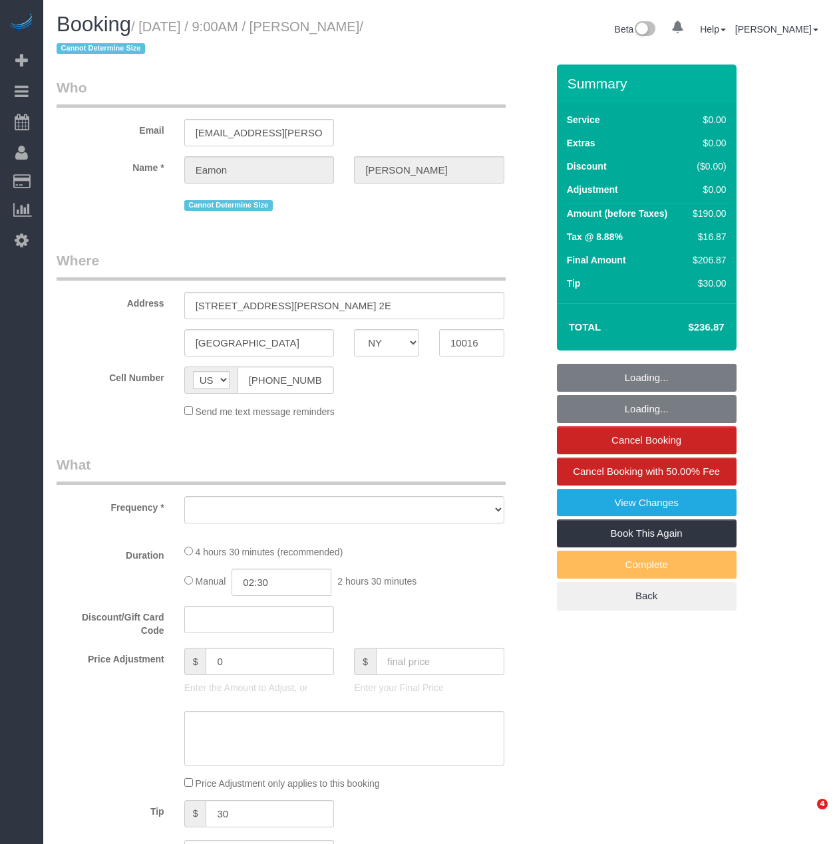
select select "NY"
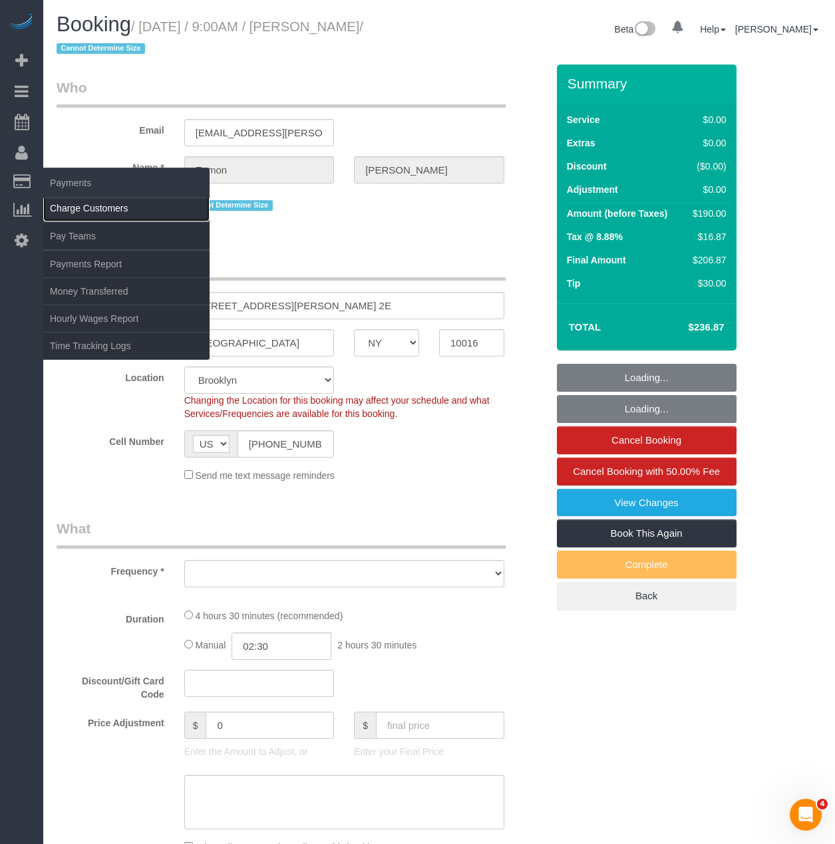
click at [89, 206] on link "Charge Customers" at bounding box center [126, 208] width 166 height 27
select select "object:726"
select select "spot1"
select select "number:89"
select select "number:90"
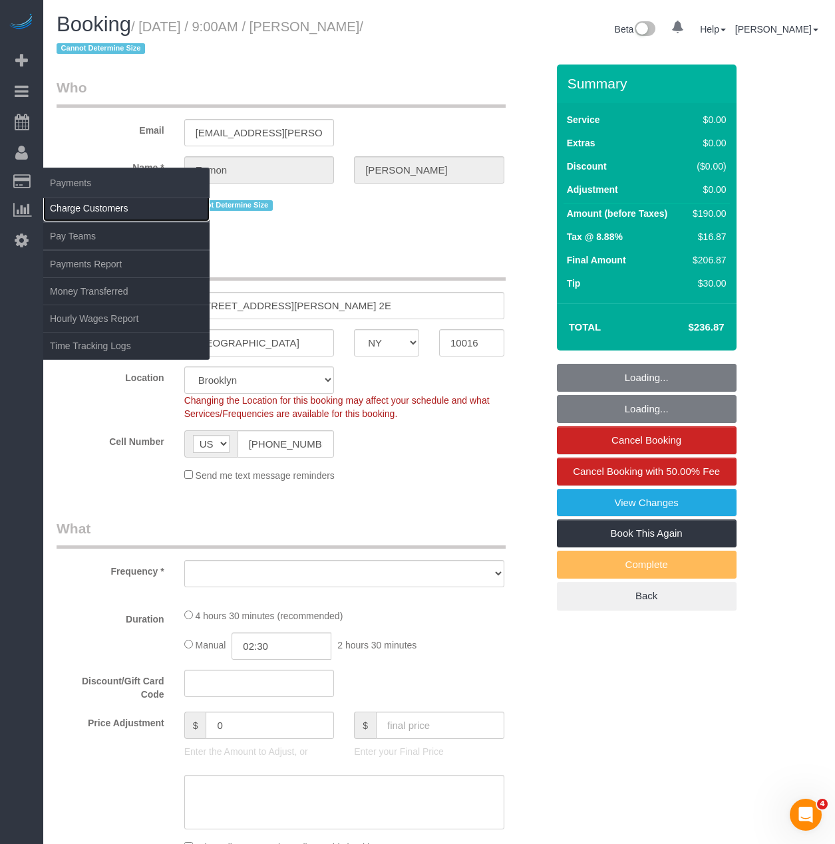
select select "number:15"
select select "number:5"
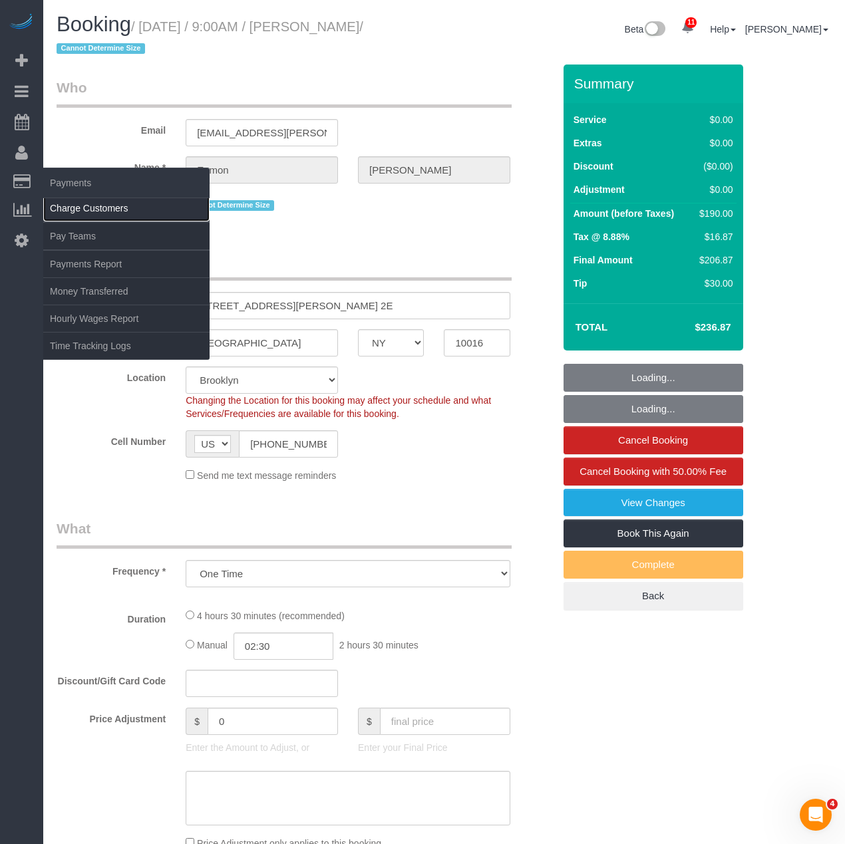
select select
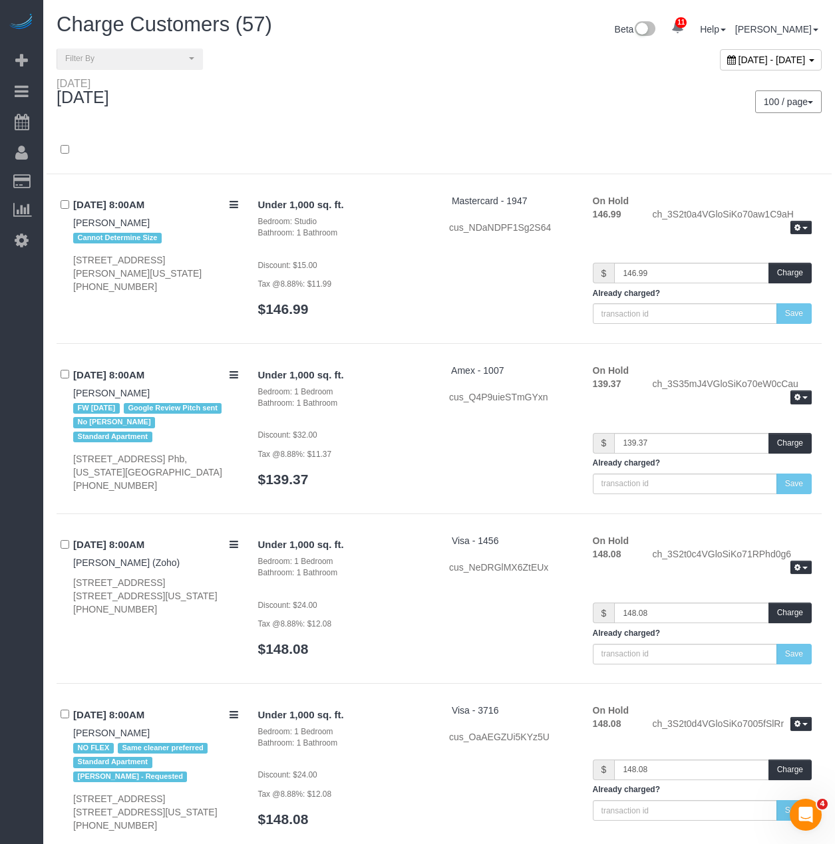
click at [738, 62] on span "[DATE] - [DATE]" at bounding box center [771, 60] width 67 height 11
type input "**********"
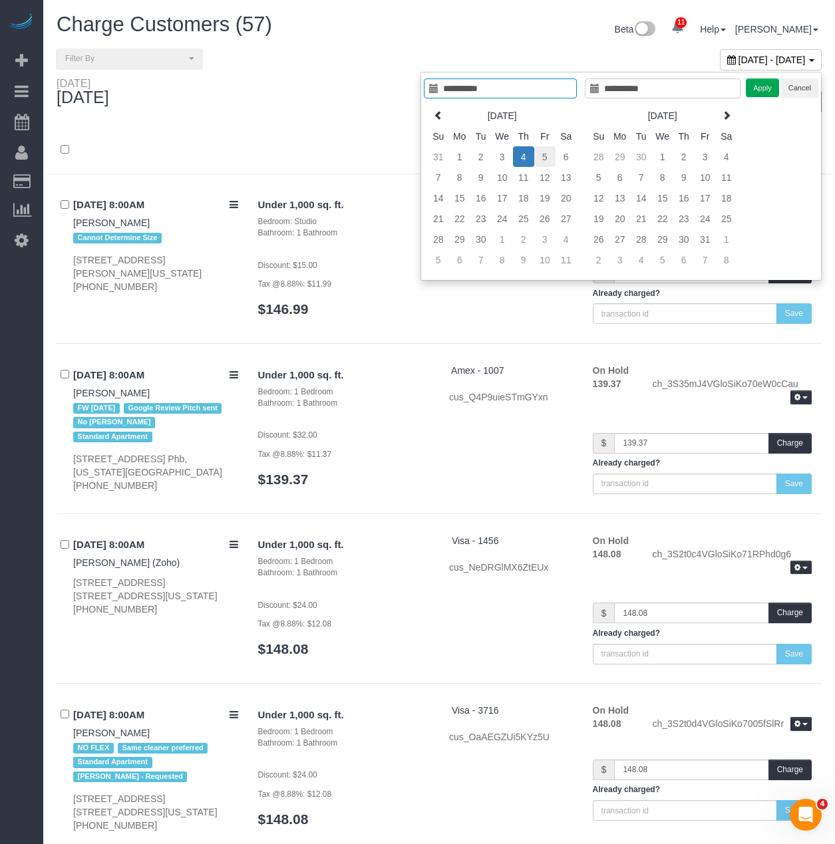
type input "**********"
click at [545, 158] on td "5" at bounding box center [544, 156] width 21 height 21
type input "**********"
click at [545, 158] on td "5" at bounding box center [544, 156] width 21 height 21
type input "**********"
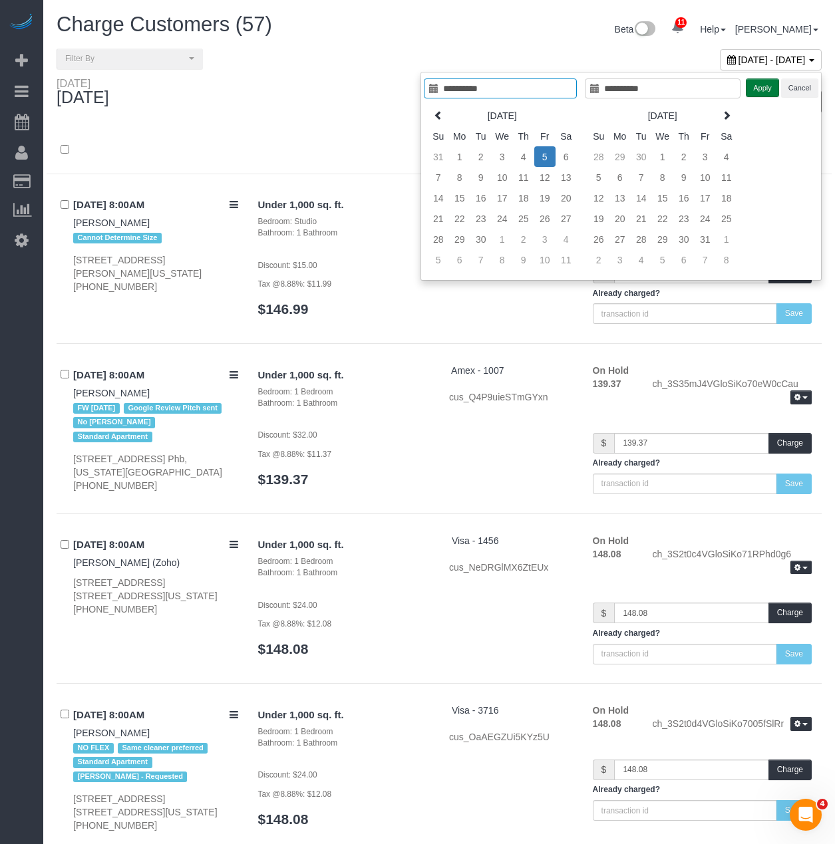
click at [766, 90] on button "Apply" at bounding box center [762, 87] width 33 height 19
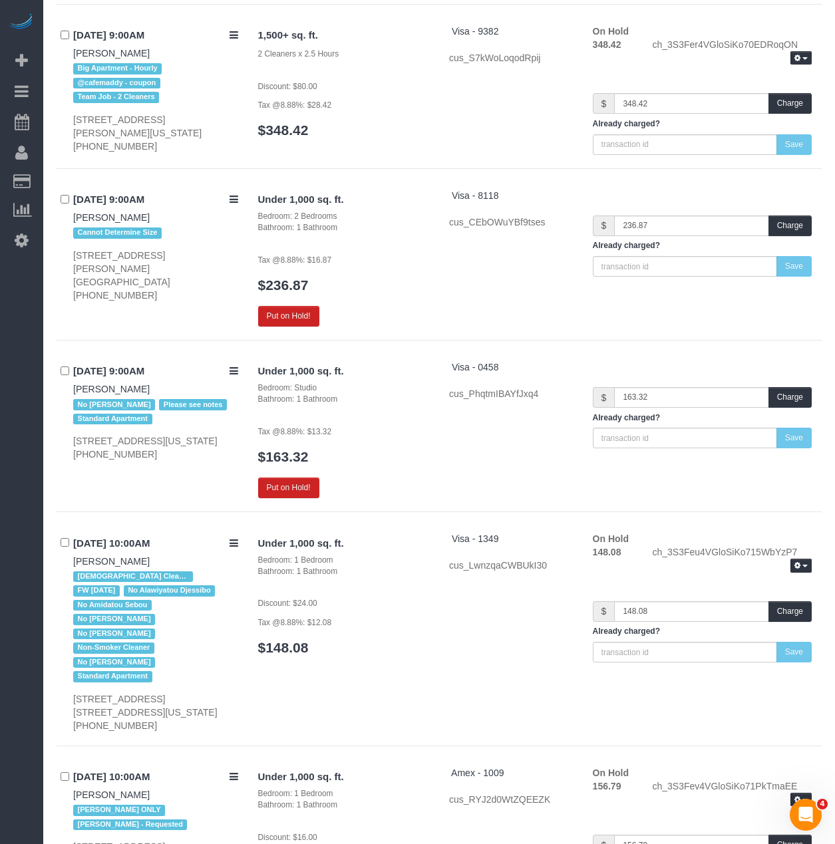
scroll to position [2129, 0]
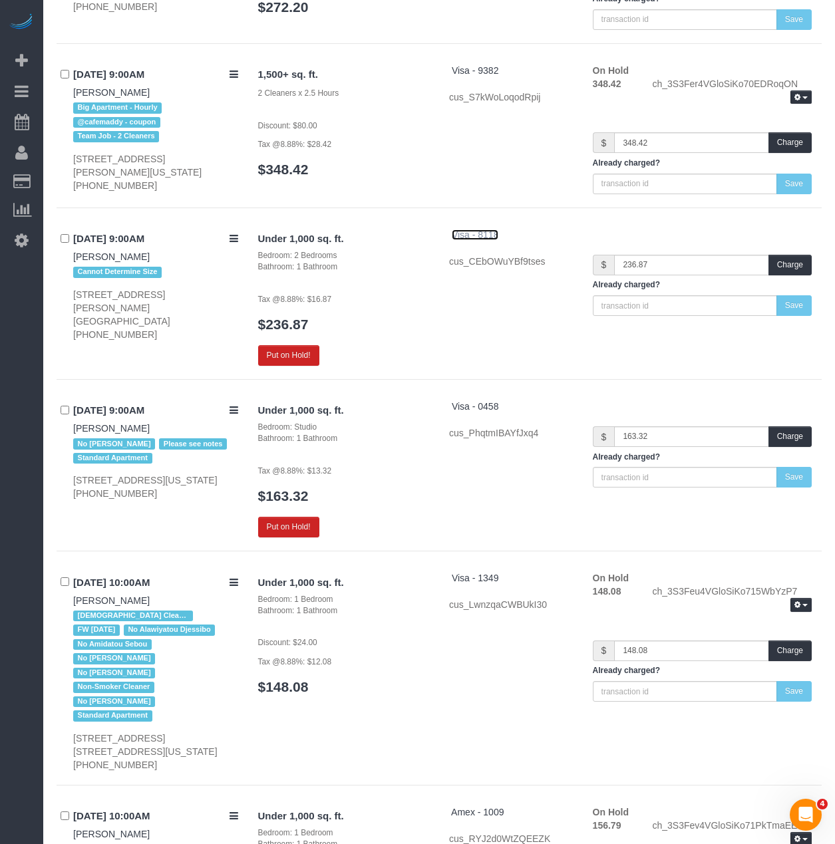
click at [460, 229] on span "Visa - 8118" at bounding box center [475, 234] width 47 height 11
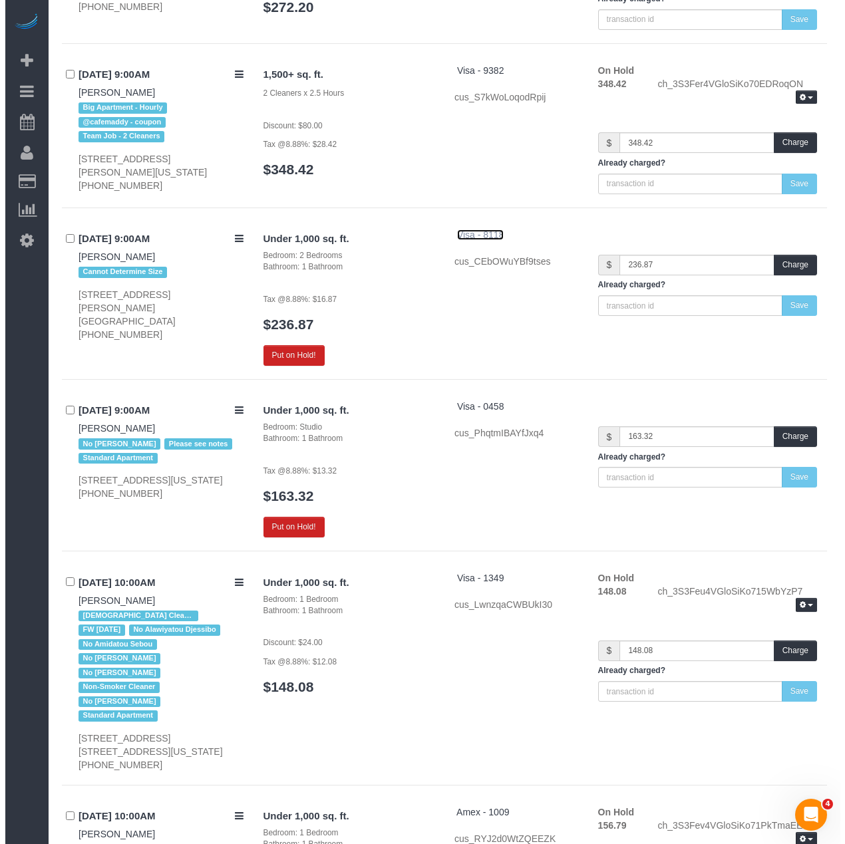
scroll to position [2113, 0]
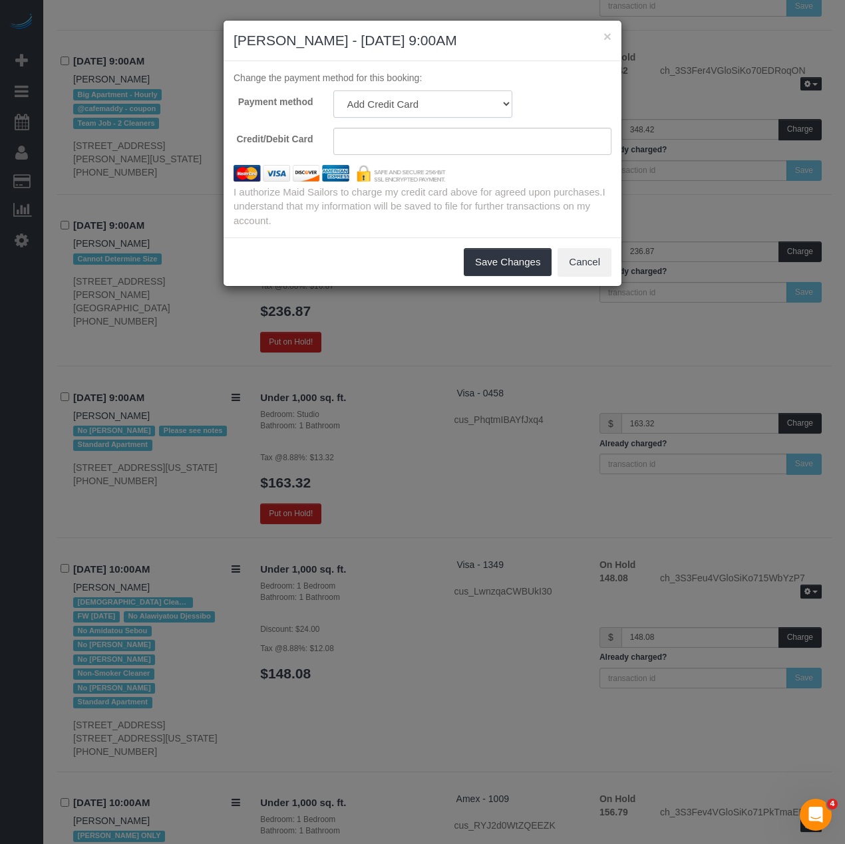
click at [357, 110] on select "Visa - 5945 - 09/2027 (Default) Add Credit Card ─────────────── Cash Check Payp…" at bounding box center [422, 103] width 179 height 27
select select "string:stripe-pm_1S3hZ94VGloSiKo72zB0xEVE"
click at [333, 90] on select "Visa - 5945 - 09/2027 (Default) Add Credit Card ─────────────── Cash Check Payp…" at bounding box center [422, 103] width 179 height 27
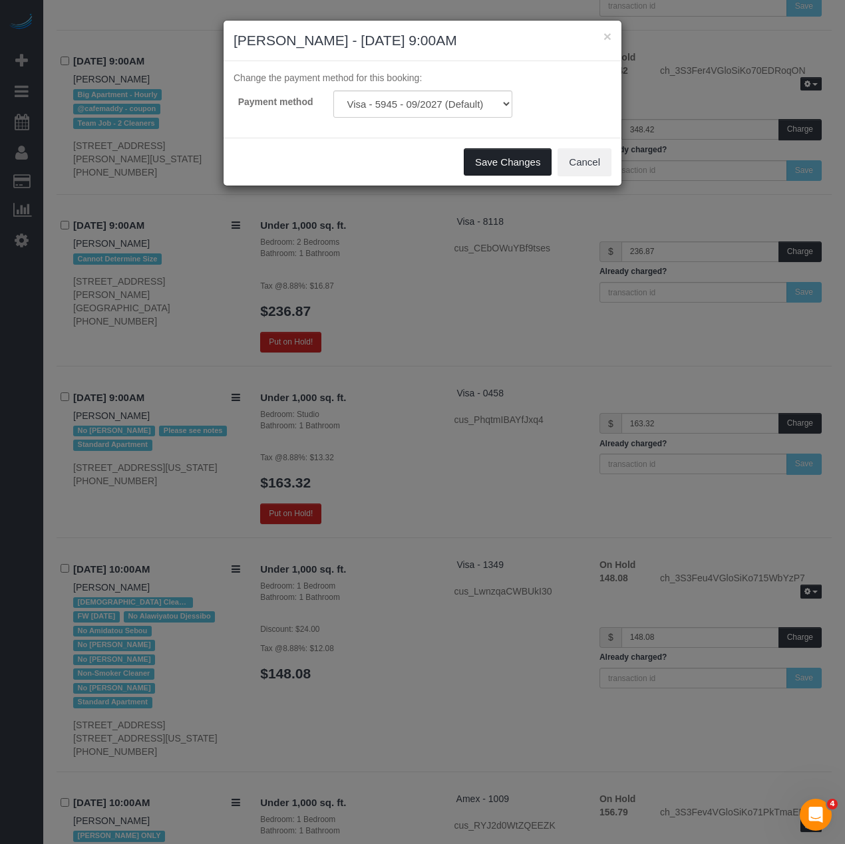
click at [499, 171] on button "Save Changes" at bounding box center [508, 162] width 88 height 28
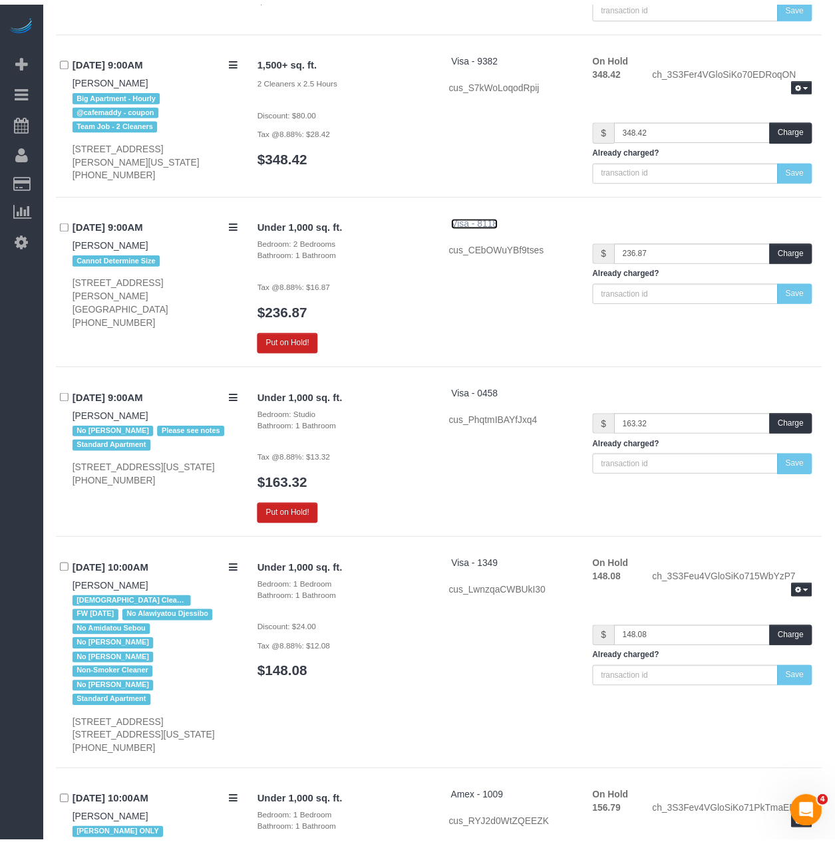
scroll to position [2129, 0]
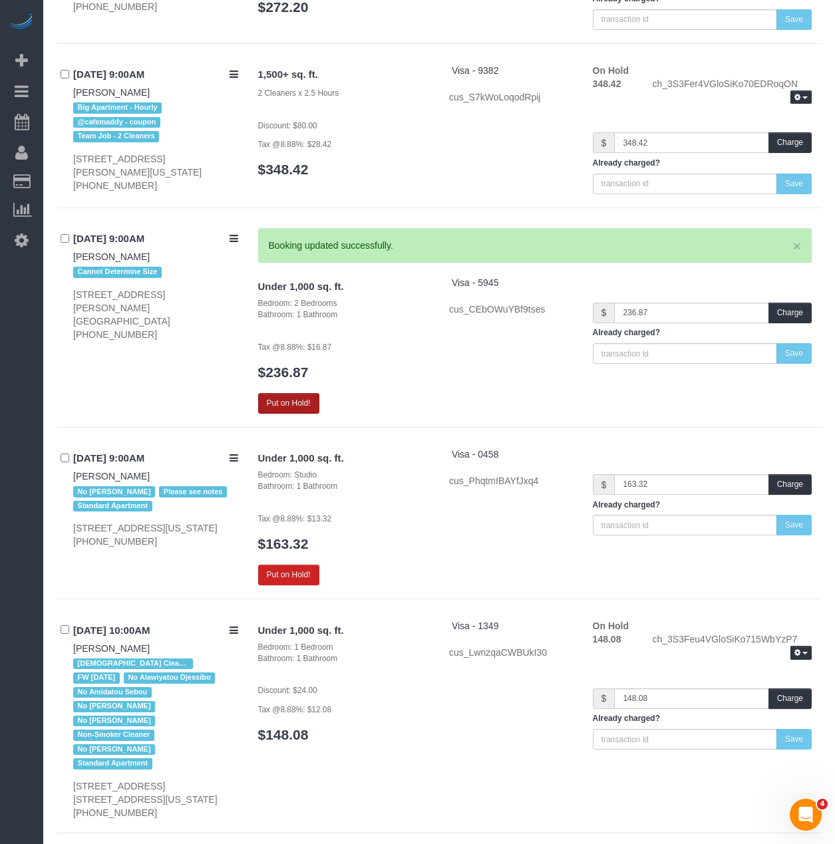
click at [294, 393] on button "Put on Hold!" at bounding box center [288, 403] width 61 height 21
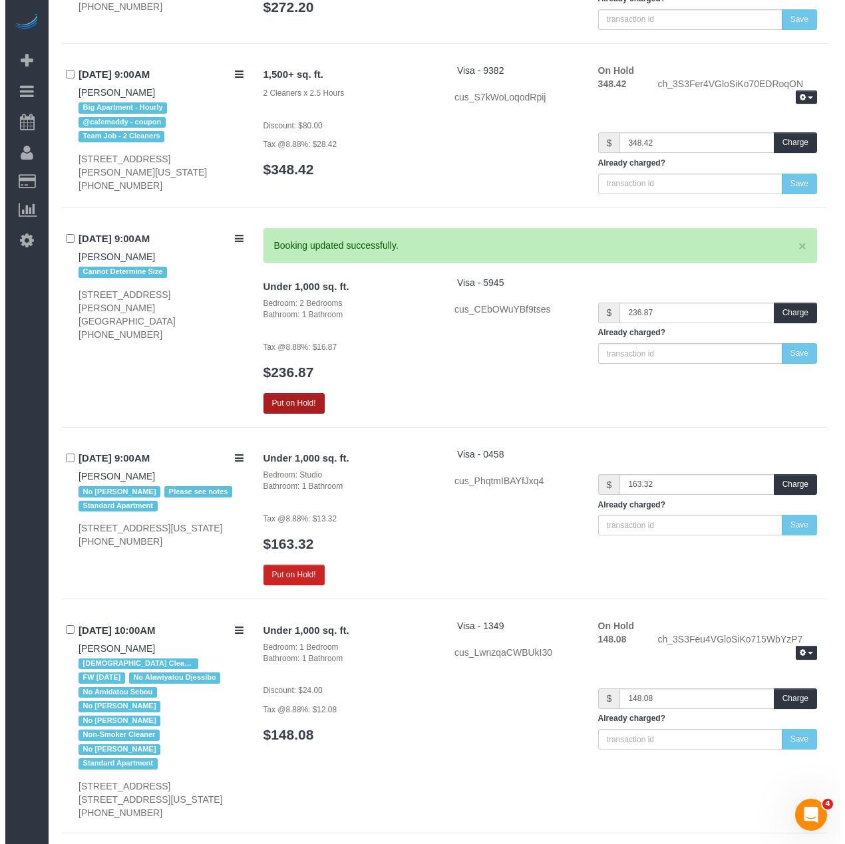
scroll to position [2113, 0]
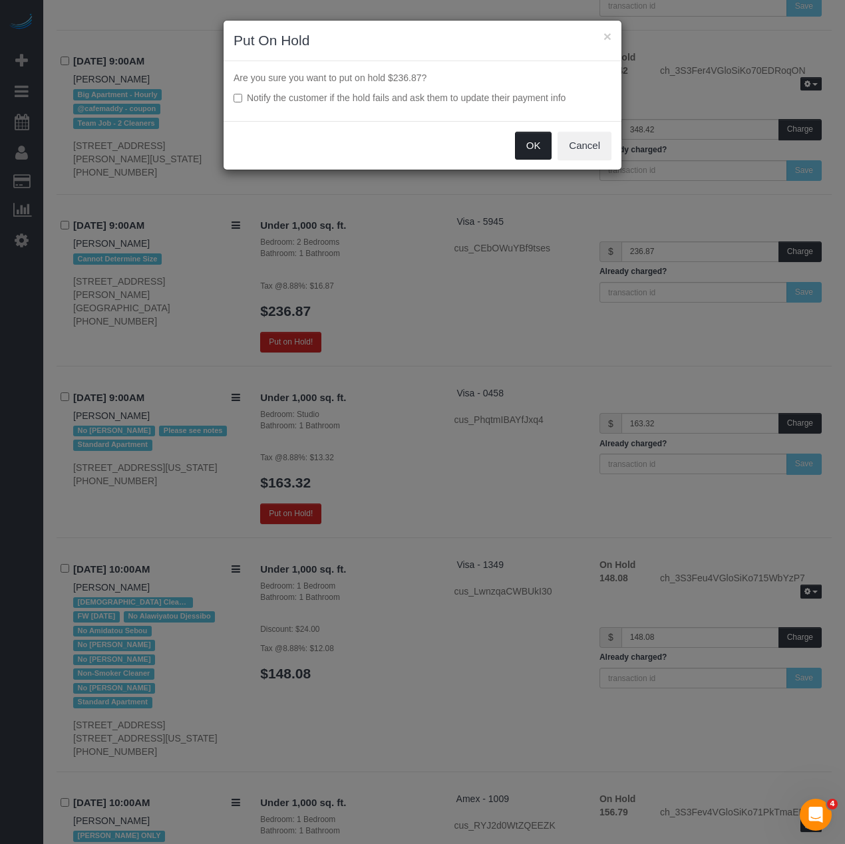
click at [543, 144] on button "OK" at bounding box center [533, 146] width 37 height 28
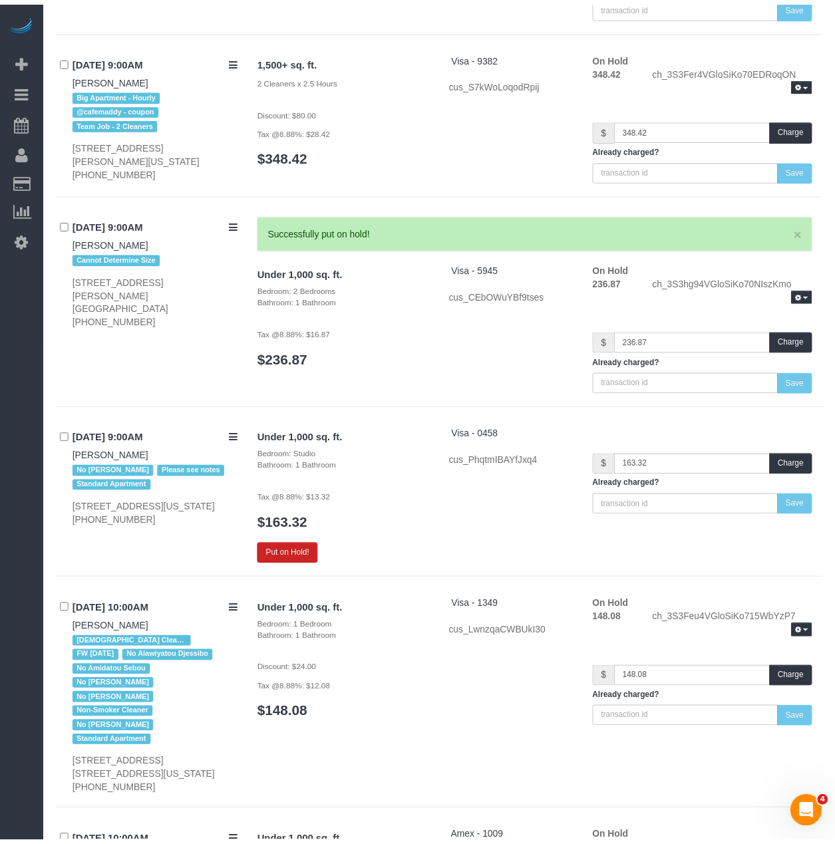
scroll to position [2129, 0]
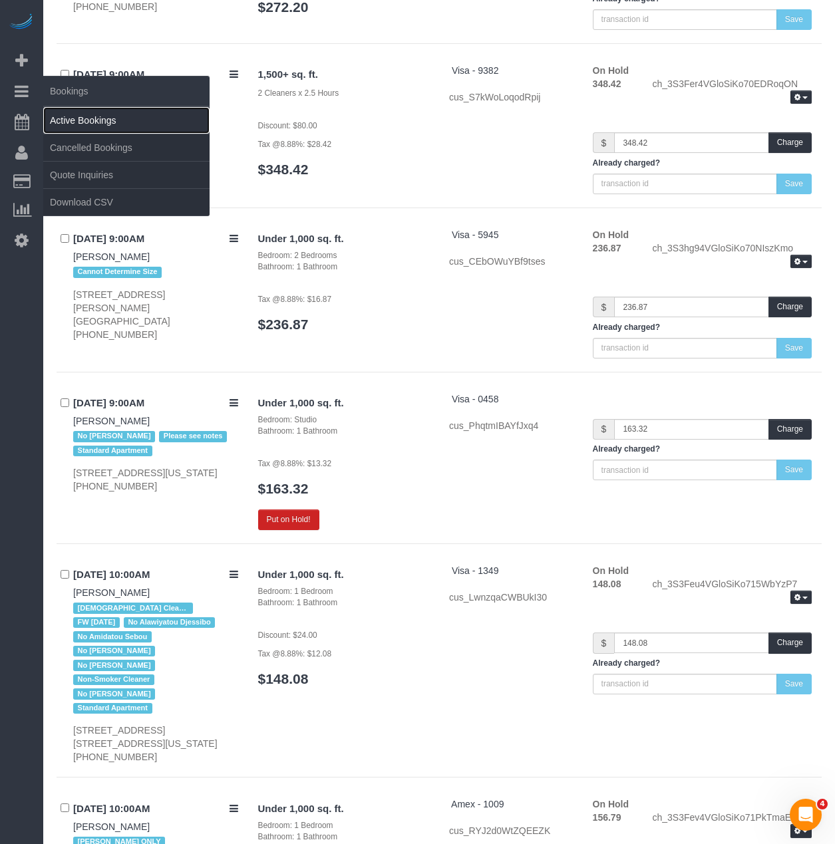
click at [87, 116] on link "Active Bookings" at bounding box center [126, 120] width 166 height 27
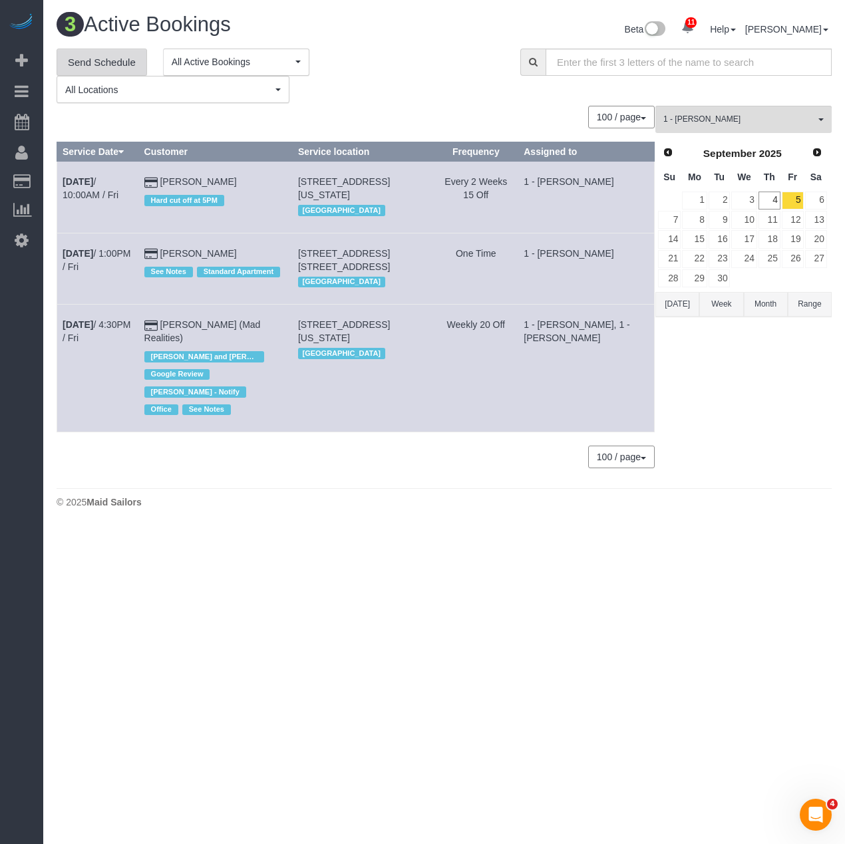
click at [107, 64] on link "Send Schedule" at bounding box center [102, 63] width 90 height 28
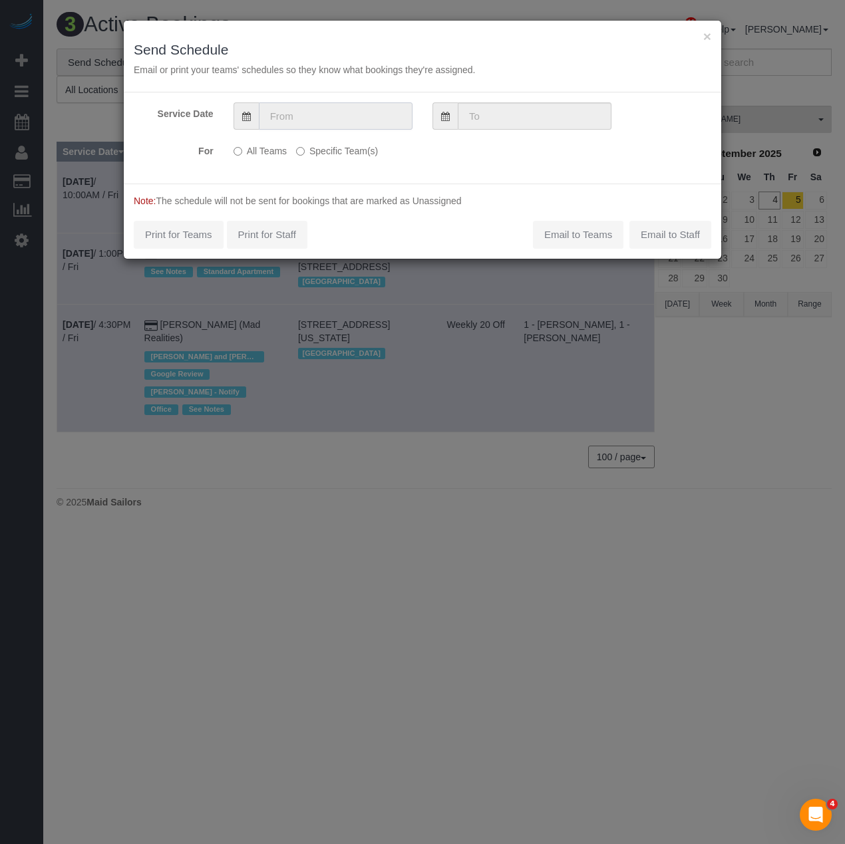
click at [296, 113] on input "text" at bounding box center [336, 115] width 154 height 27
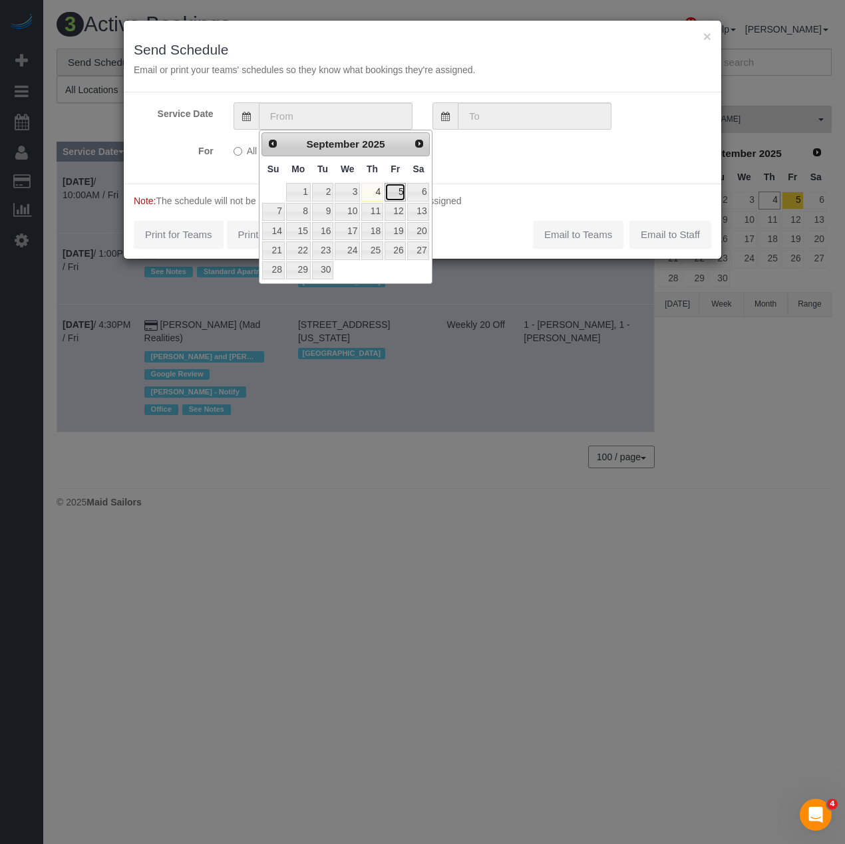
click at [401, 192] on link "5" at bounding box center [394, 192] width 21 height 18
type input "[DATE]"
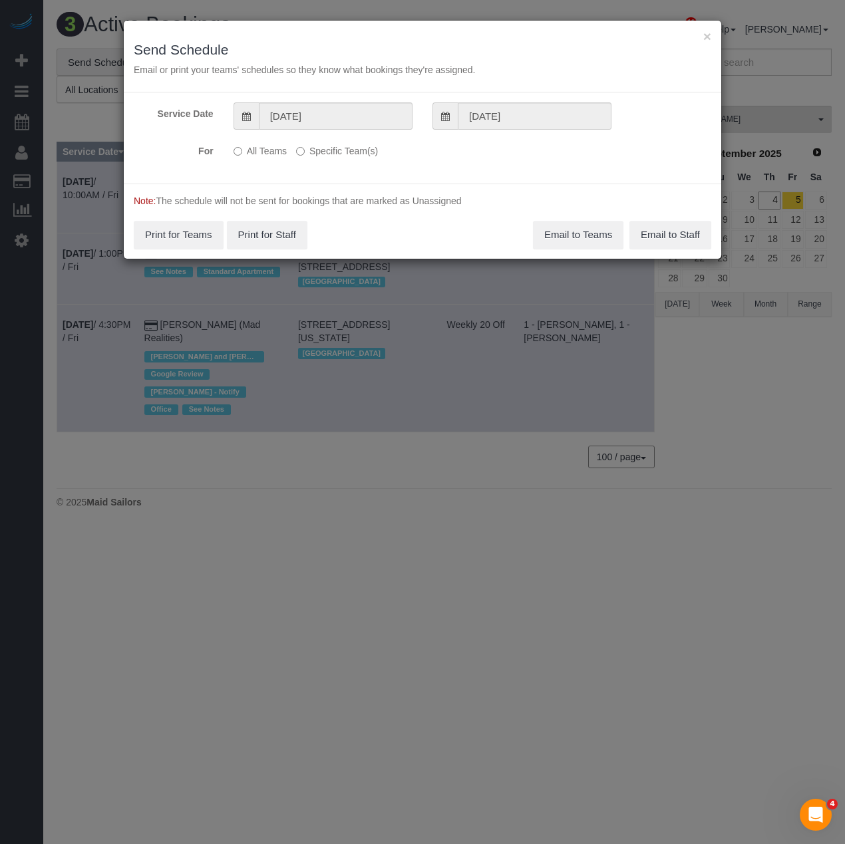
click at [303, 156] on label "Specific Team(s)" at bounding box center [337, 149] width 82 height 18
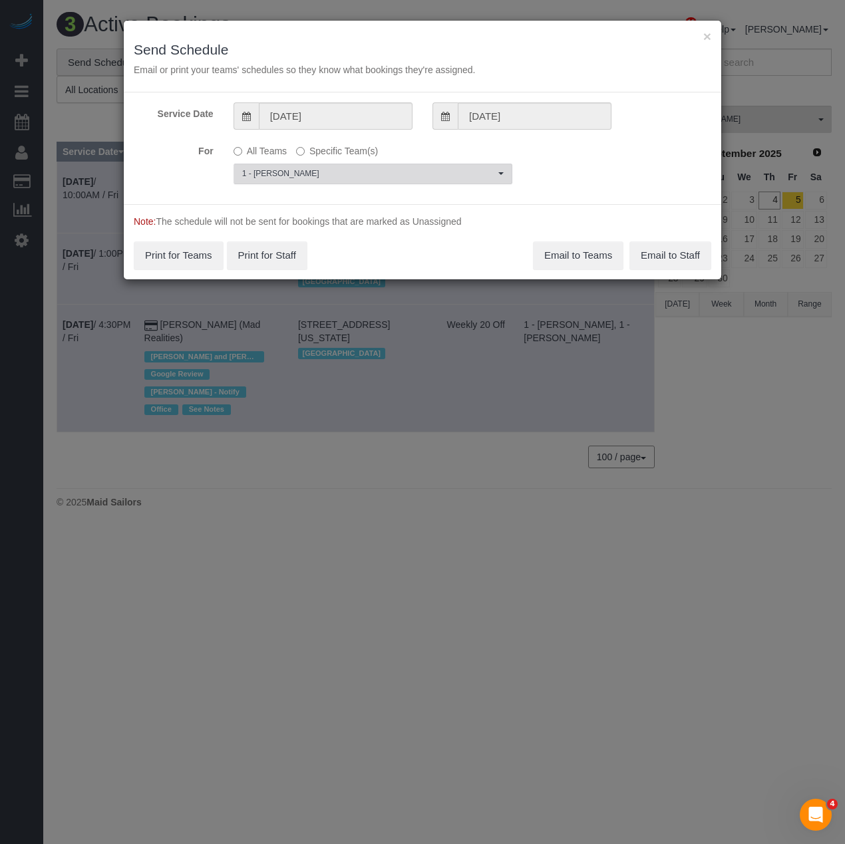
click at [309, 168] on span "1 - [PERSON_NAME]" at bounding box center [368, 173] width 253 height 11
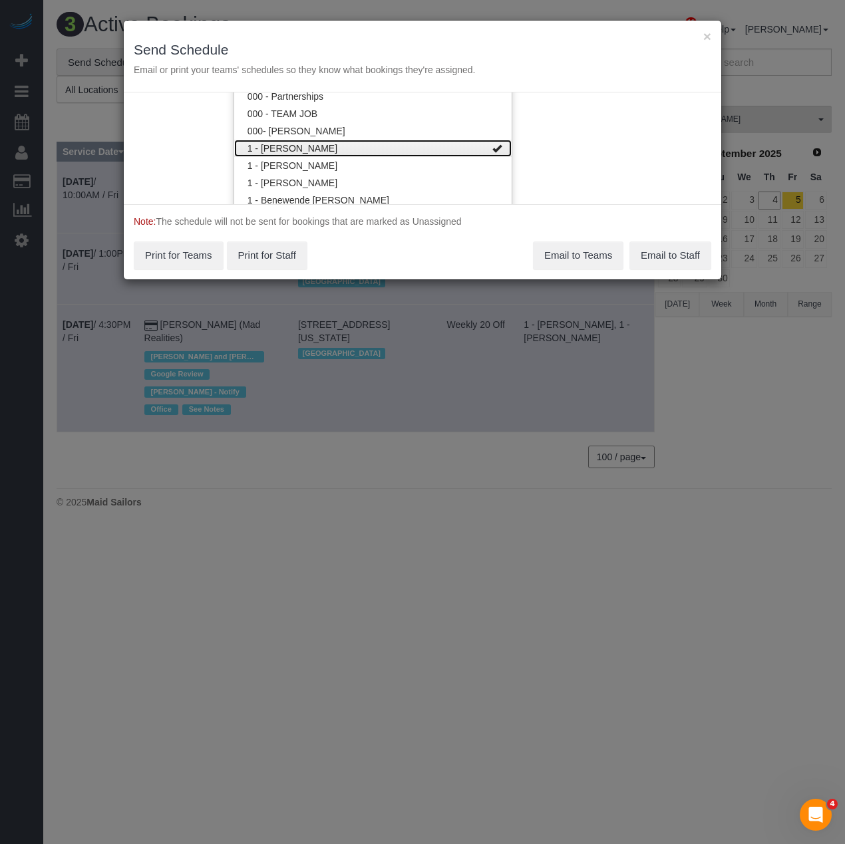
click at [315, 150] on link "1 - [PERSON_NAME]" at bounding box center [372, 148] width 277 height 17
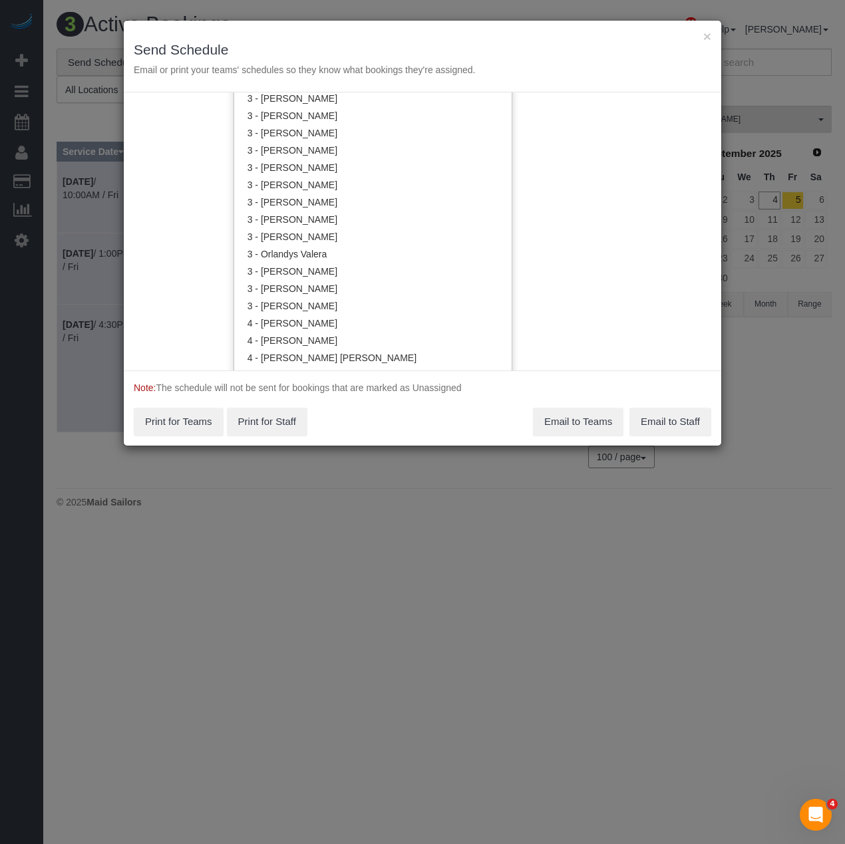
scroll to position [1064, 0]
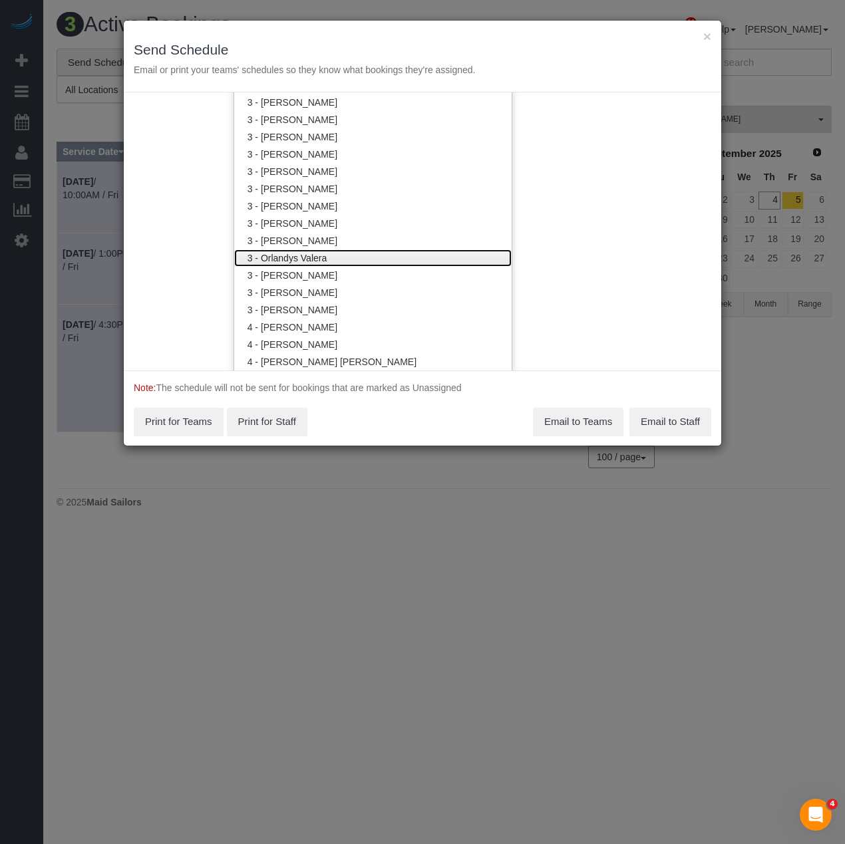
click at [308, 255] on link "3 - Orlandys Valera" at bounding box center [372, 257] width 277 height 17
click at [458, 420] on div "Note: The schedule will not be sent for bookings that are marked as Unassigned …" at bounding box center [422, 407] width 597 height 75
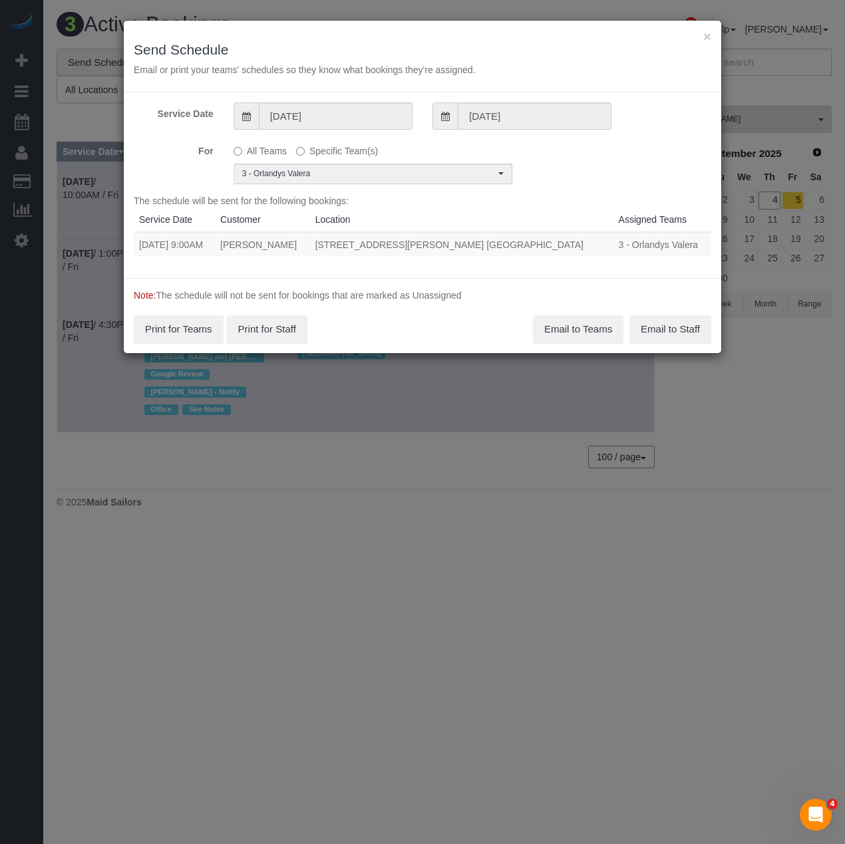
drag, startPoint x: 136, startPoint y: 244, endPoint x: 561, endPoint y: 251, distance: 425.8
click at [561, 251] on tr "09/05/2025 9:00AM Eamon Wizner 146 Meserole Street, Apt. 2e, Brooklyn, NY 10016…" at bounding box center [422, 244] width 577 height 25
copy tr "09/05/2025 9:00AM Eamon Wizner 146 Meserole Street, Apt. 2e, Brooklyn, NY 10016"
click at [569, 329] on button "Email to Teams" at bounding box center [578, 329] width 90 height 28
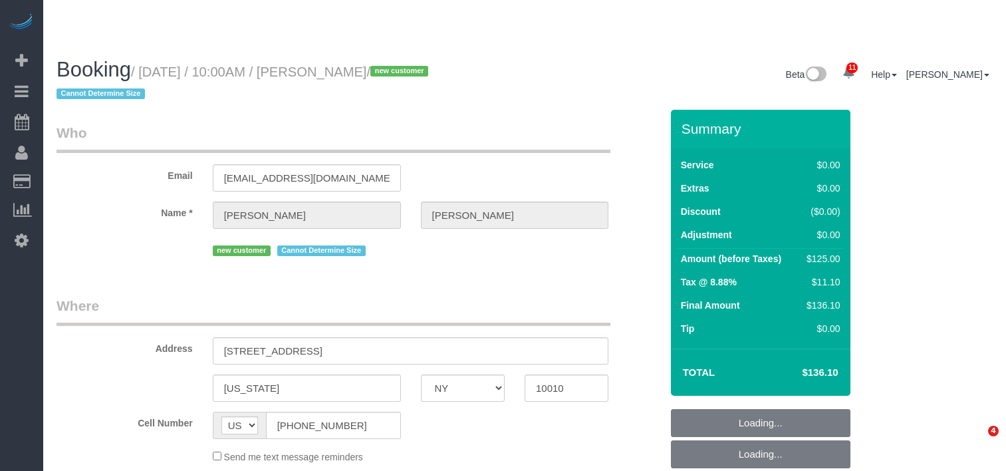
select select "NY"
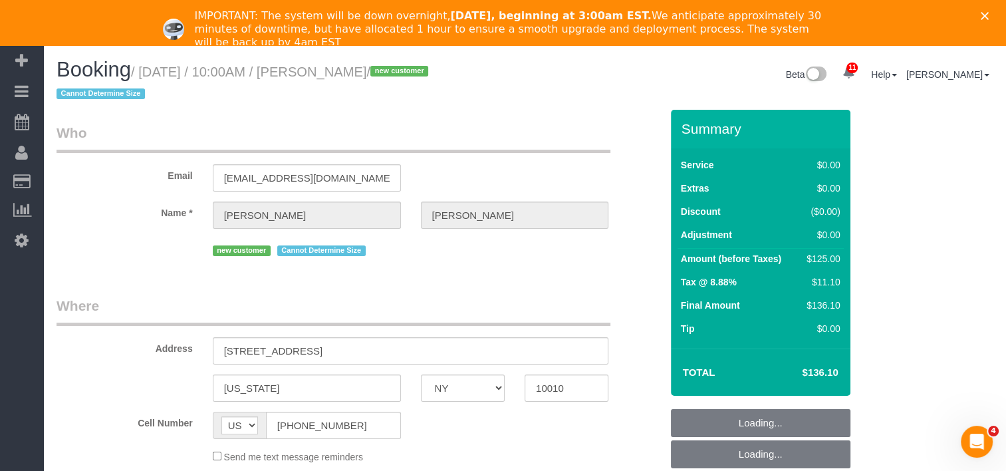
select select "number:58"
select select "number:72"
select select "number:15"
select select "number:5"
select select "object:862"
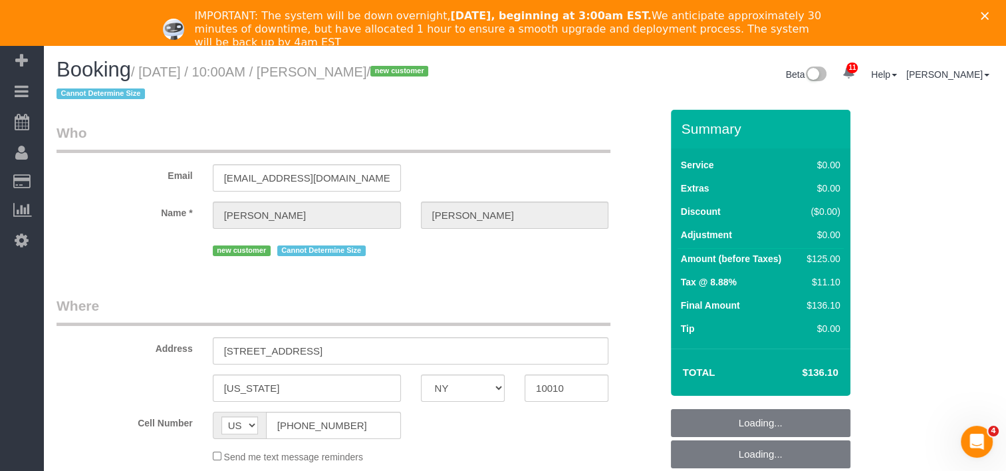
select select "string:stripe-pm_1S3dvy4VGloSiKo7qg53GmC9"
select select "spot2"
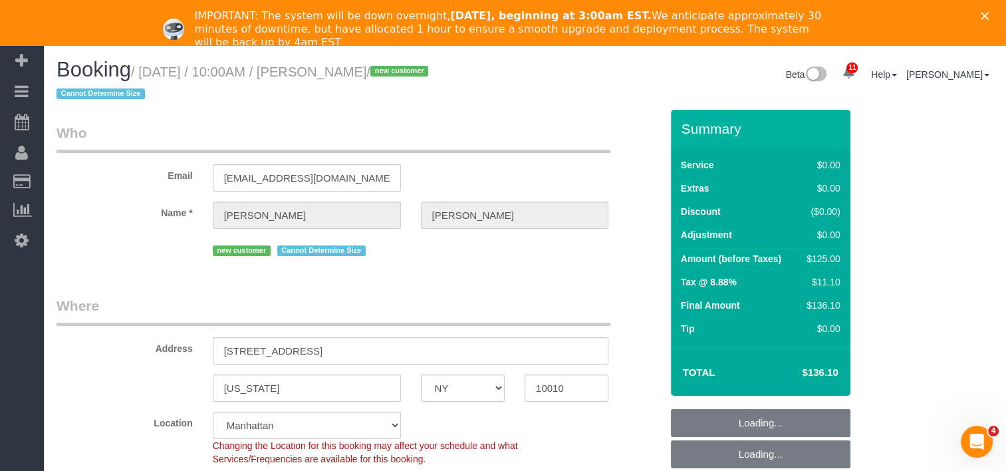
select select "object:976"
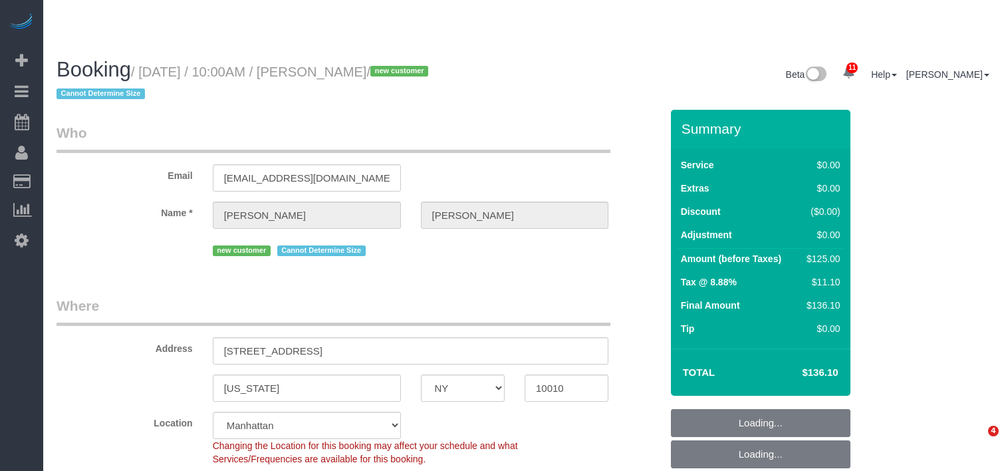
select select "NY"
select select "number:58"
select select "number:72"
select select "number:15"
select select "number:5"
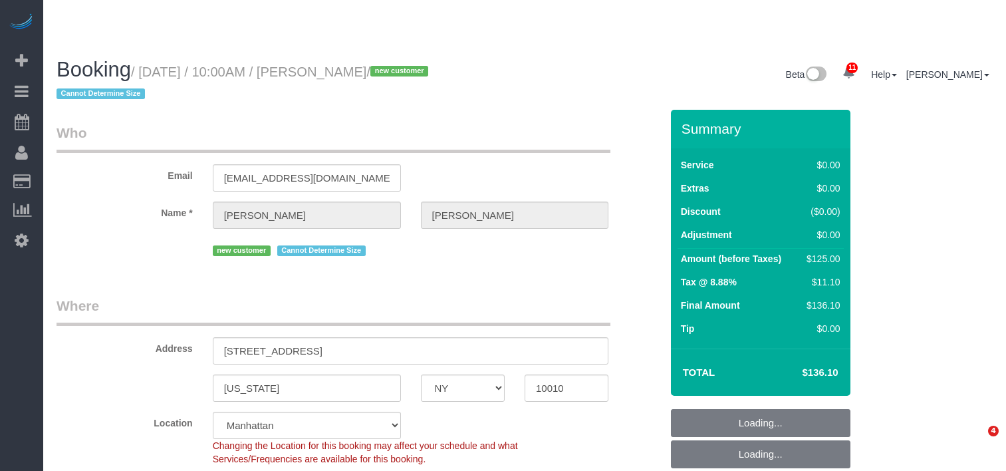
select select "spot2"
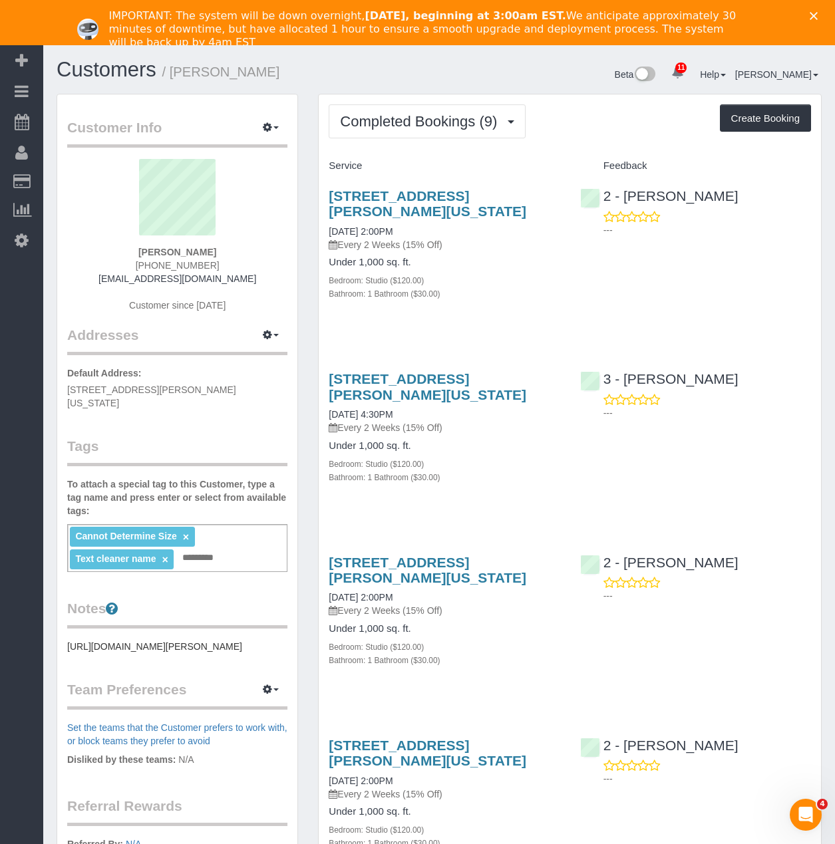
click at [418, 119] on span "Completed Bookings (9)" at bounding box center [422, 121] width 164 height 17
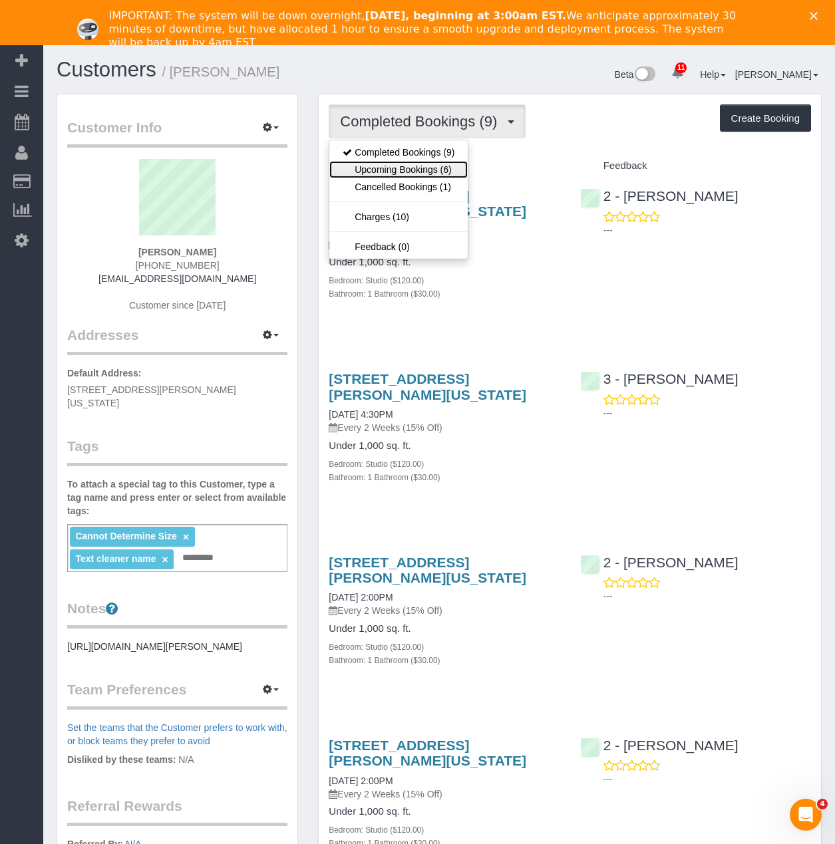
click at [406, 164] on link "Upcoming Bookings (6)" at bounding box center [398, 169] width 138 height 17
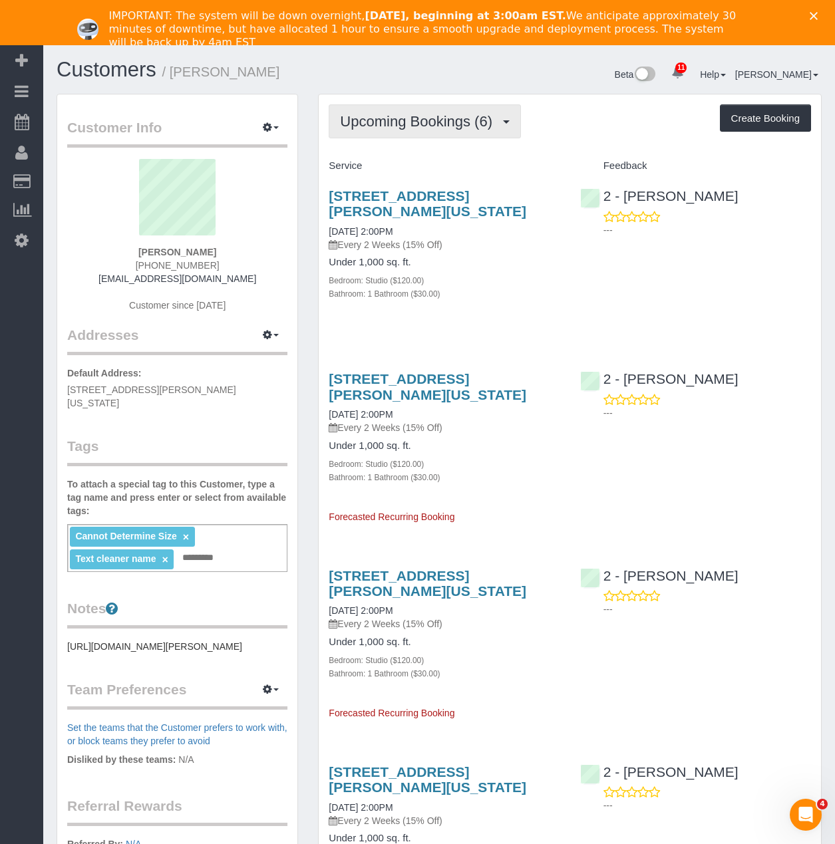
click at [434, 123] on span "Upcoming Bookings (6)" at bounding box center [419, 121] width 159 height 17
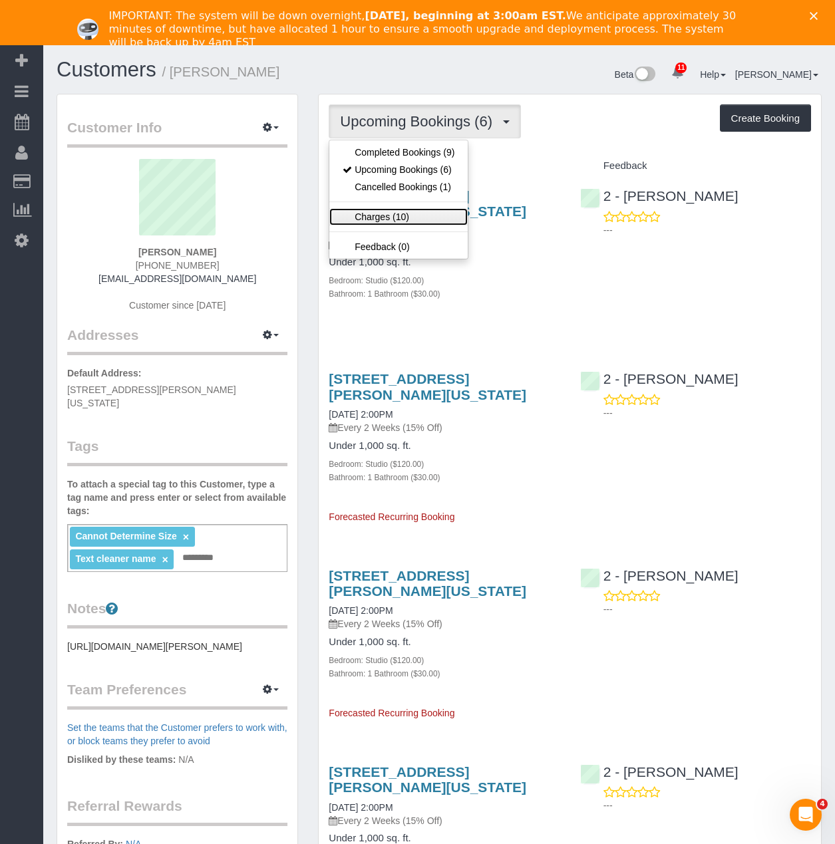
click at [404, 221] on link "Charges (10)" at bounding box center [398, 216] width 138 height 17
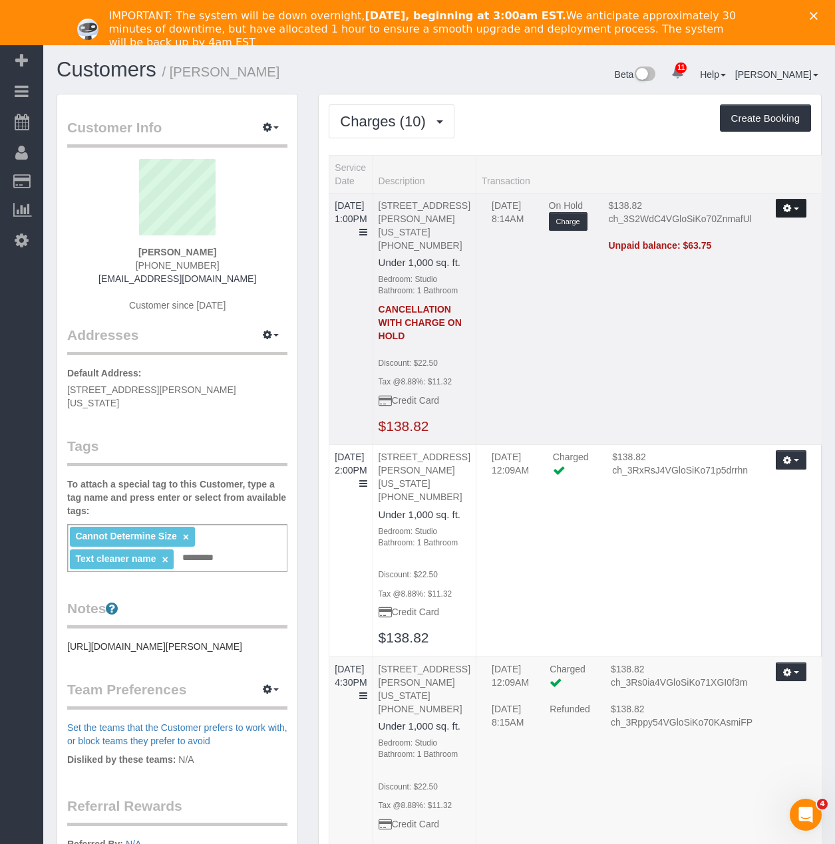
click at [791, 210] on icon "button" at bounding box center [787, 207] width 9 height 7
click at [551, 308] on td "09/01/2025 8:14AM On Hold Charge $138.82 ch_3S2WdC4VGloSiKo70ZnmafUl Refresh Un…" at bounding box center [649, 319] width 346 height 252
click at [360, 220] on link "09/04/2025 1:00PM" at bounding box center [351, 212] width 32 height 24
drag, startPoint x: 268, startPoint y: 74, endPoint x: 175, endPoint y: 67, distance: 93.4
click at [175, 67] on h1 "Customers / Lauren Dana" at bounding box center [243, 70] width 372 height 23
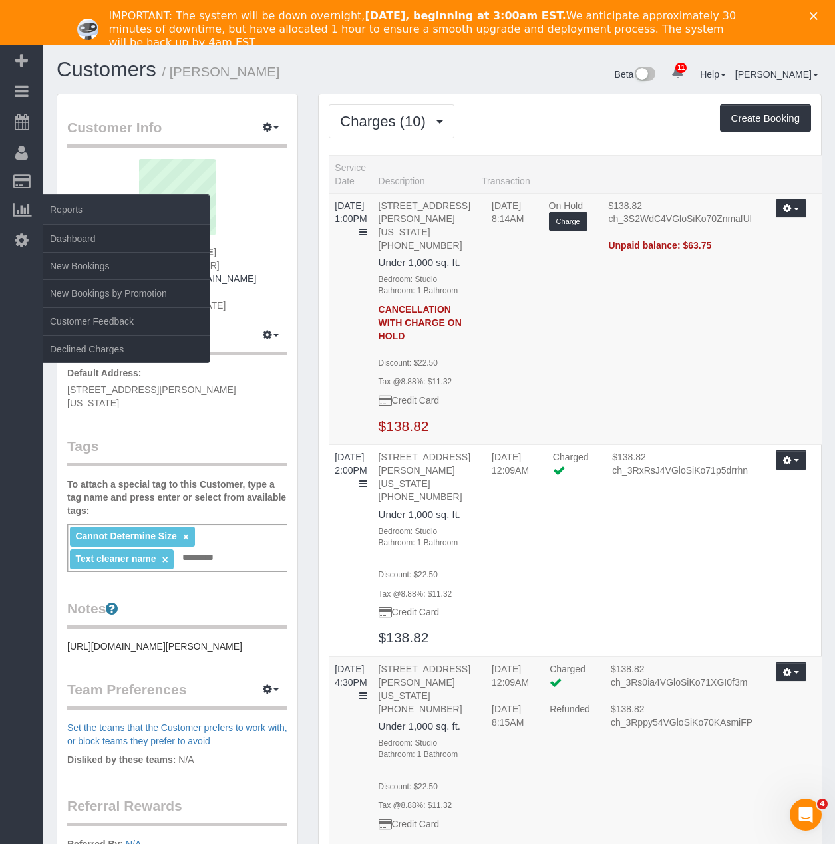
copy small "Lauren Dana"
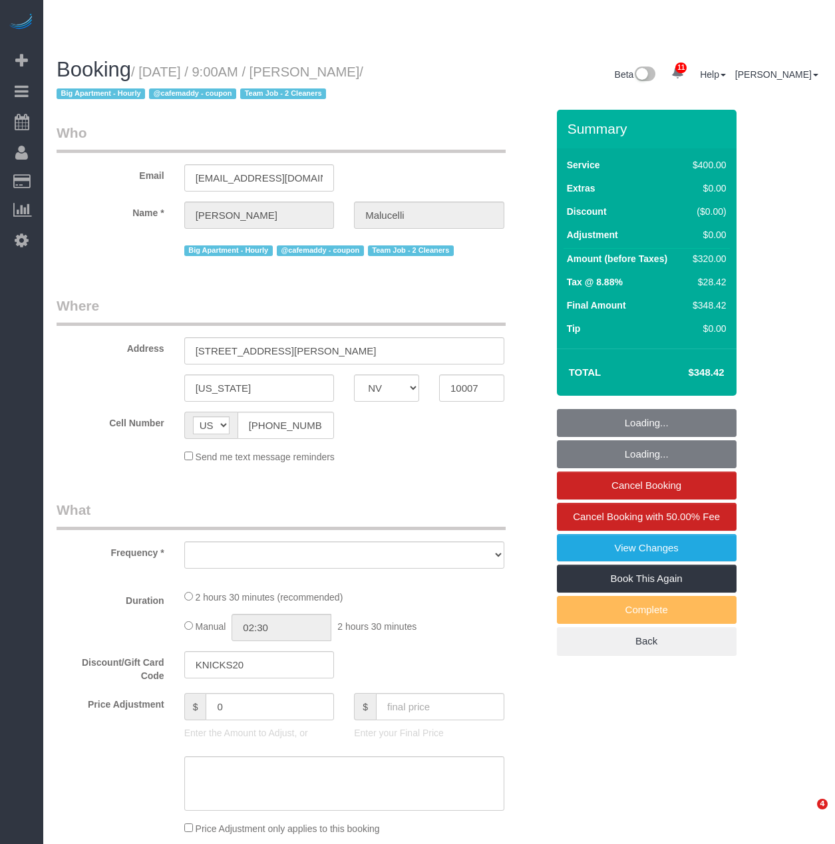
select select "NV"
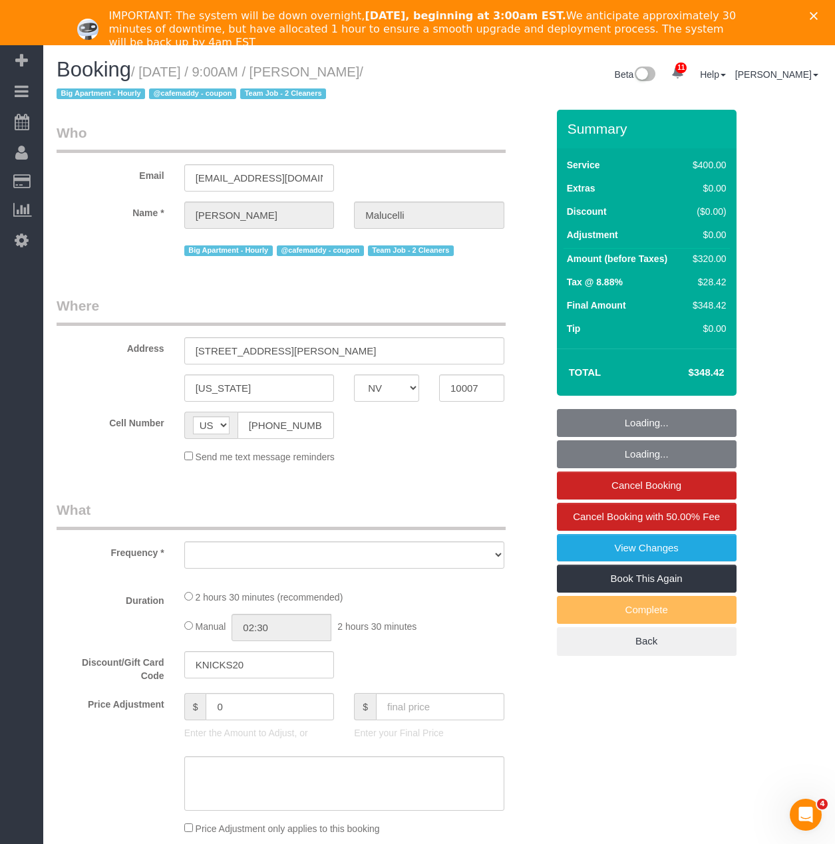
select select "object:7385"
select select "number:57"
select select "number:72"
select select "number:15"
select select "number:5"
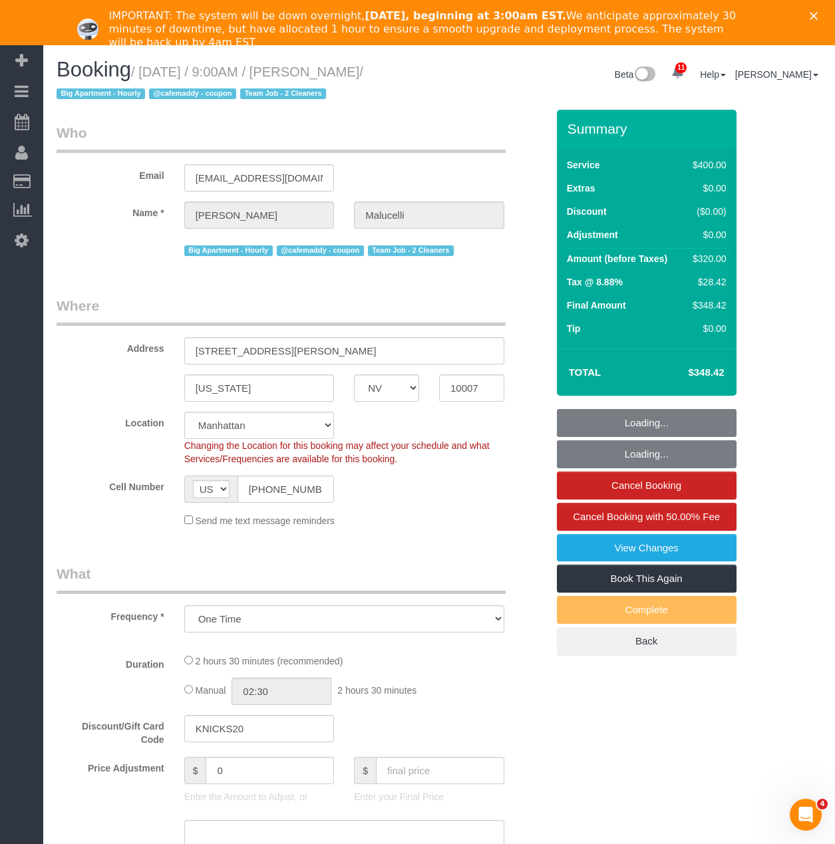
select select "object:8022"
select select "string:stripe-pm_1S2ecx4VGloSiKo7WvMfap5Y"
select select "spot111"
select select "150"
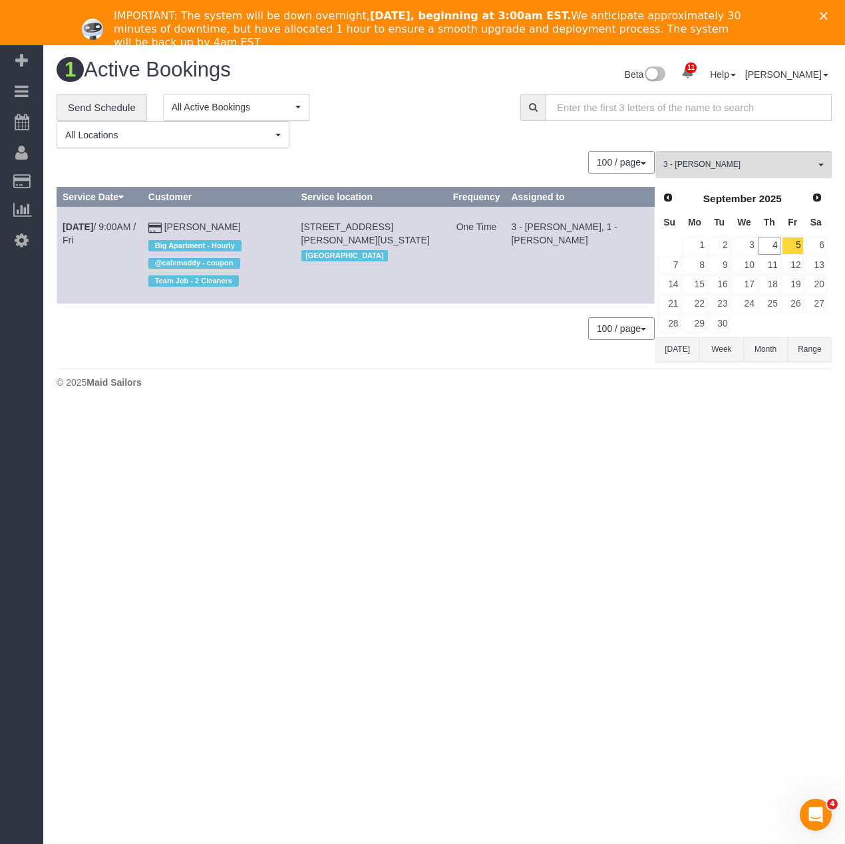
drag, startPoint x: 408, startPoint y: 239, endPoint x: 310, endPoint y: 227, distance: 98.4
click at [310, 227] on td "[STREET_ADDRESS][PERSON_NAME][US_STATE] [GEOGRAPHIC_DATA]" at bounding box center [371, 255] width 152 height 96
copy span "[STREET_ADDRESS][PERSON_NAME][US_STATE]"
click at [98, 225] on link "[DATE] 9:00AM / Fri" at bounding box center [99, 234] width 73 height 24
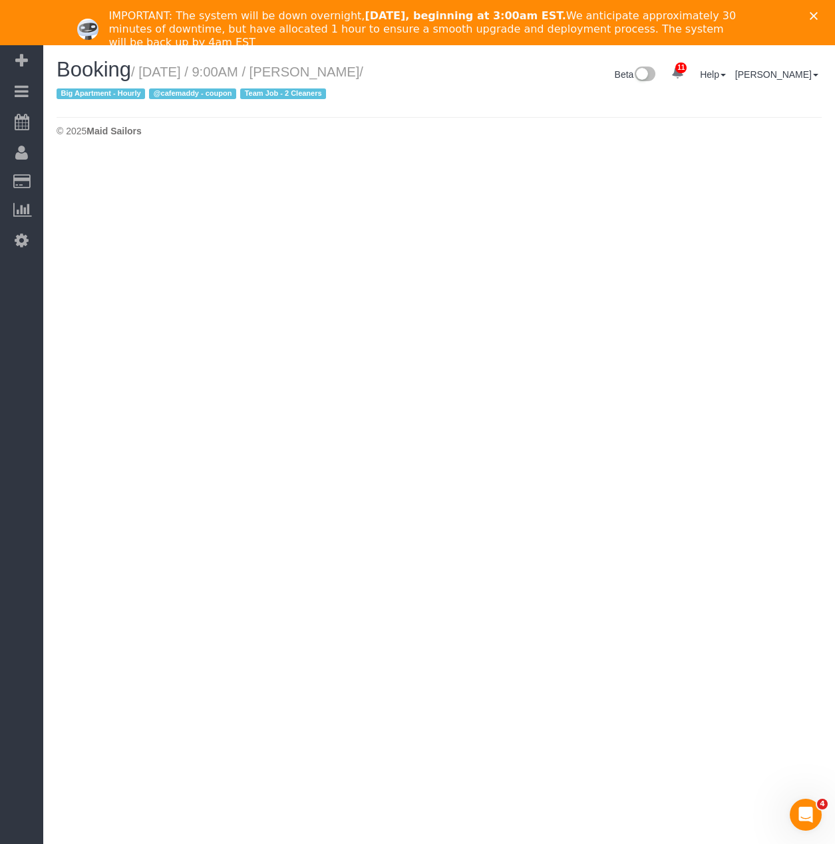
select select "NV"
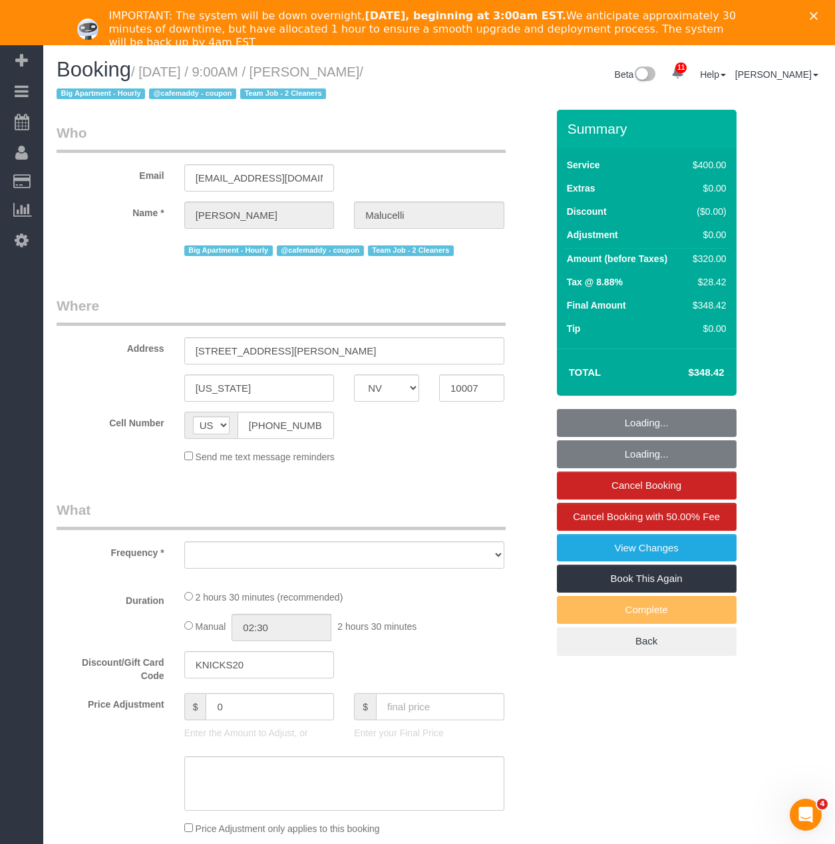
select select "object:8949"
select select "spot159"
select select "number:57"
select select "number:72"
select select "number:15"
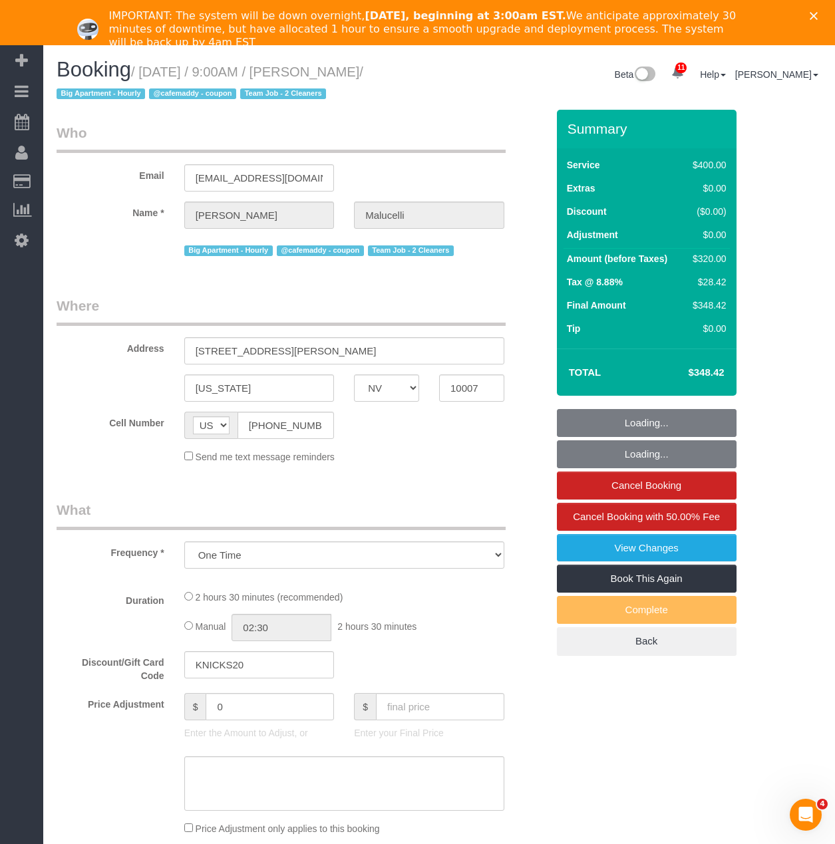
select select "number:5"
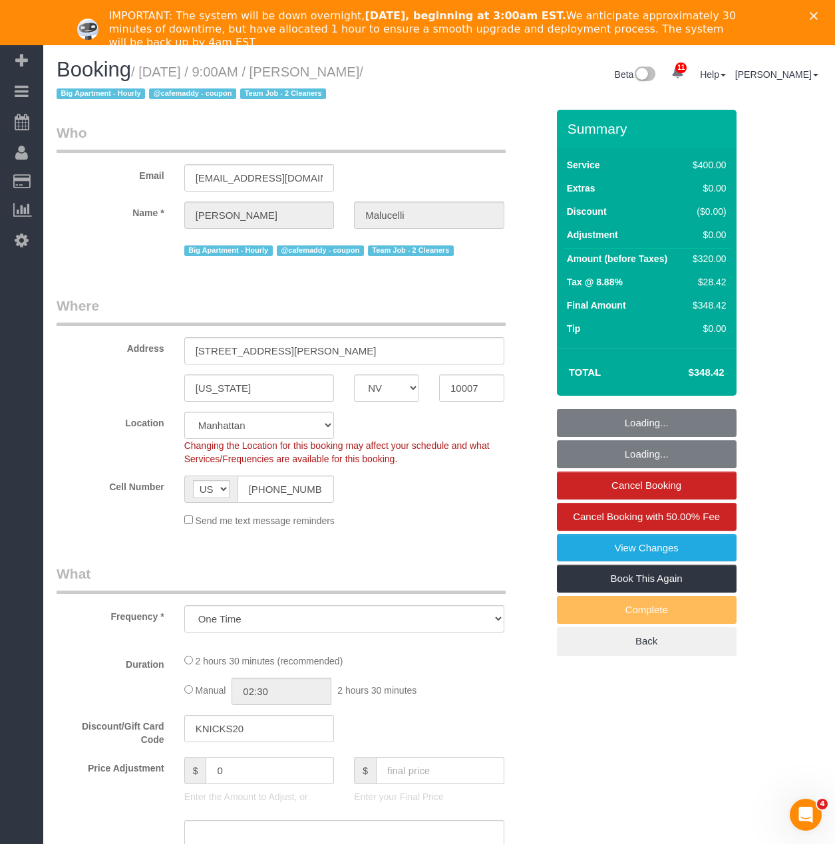
select select "string:stripe-pm_1S2ecx4VGloSiKo7WvMfap5Y"
select select "object:9196"
select select "150"
